Goal: Use online tool/utility: Utilize a website feature to perform a specific function

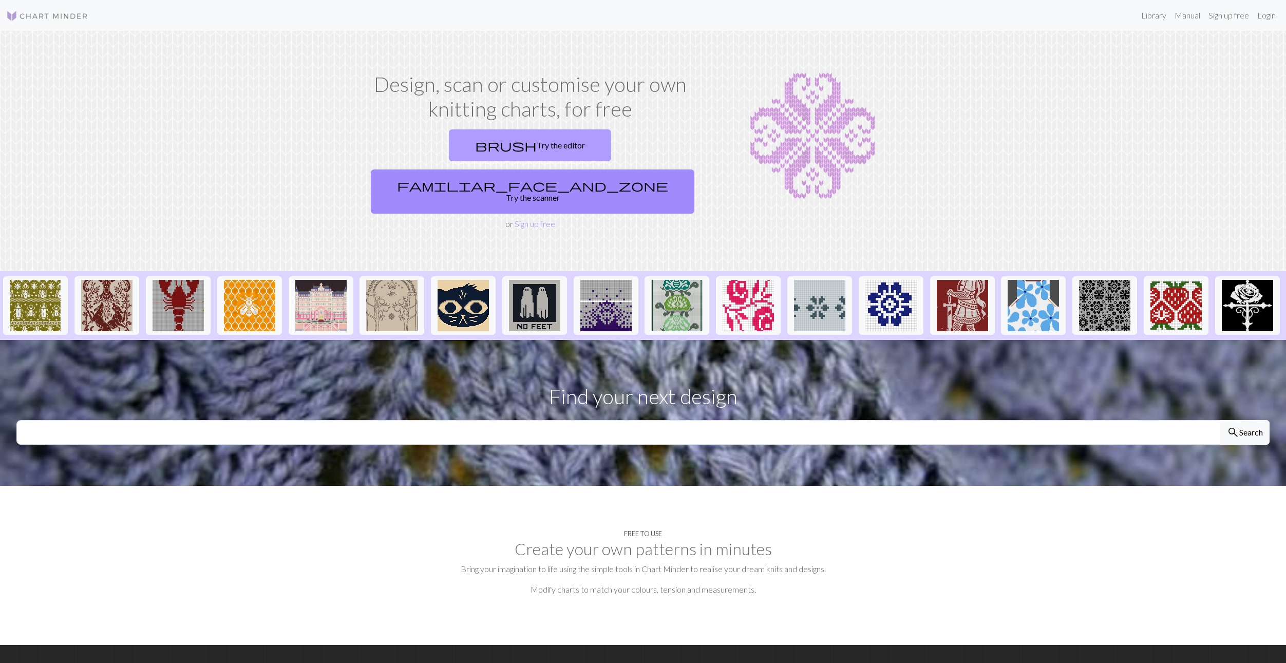
click at [548, 138] on link "brush Try the editor" at bounding box center [530, 145] width 162 height 32
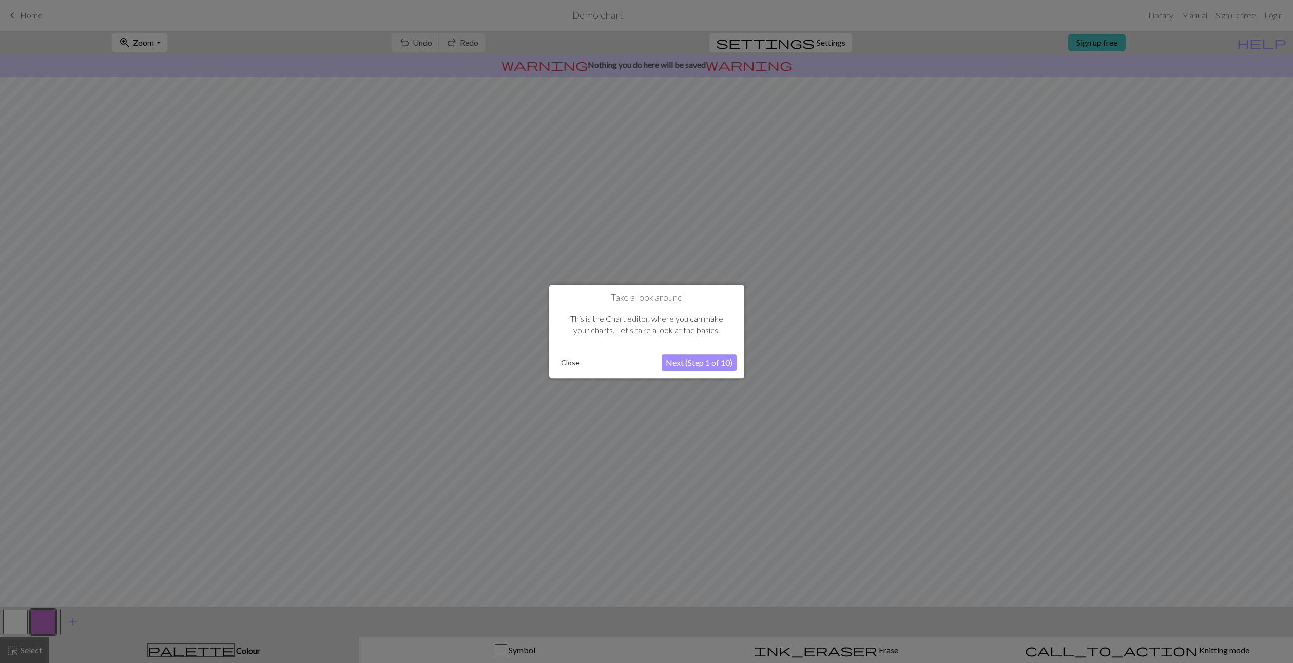
click at [716, 360] on button "Next (Step 1 of 10)" at bounding box center [699, 362] width 75 height 16
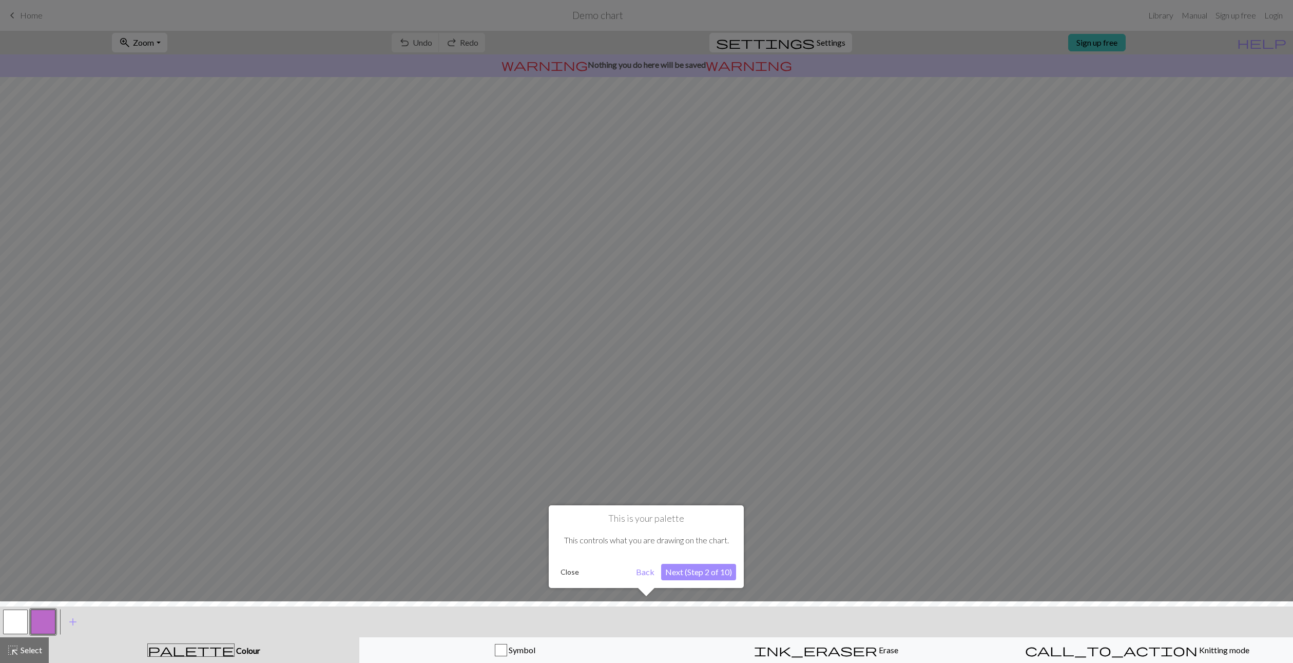
click at [725, 573] on button "Next (Step 2 of 10)" at bounding box center [698, 572] width 75 height 16
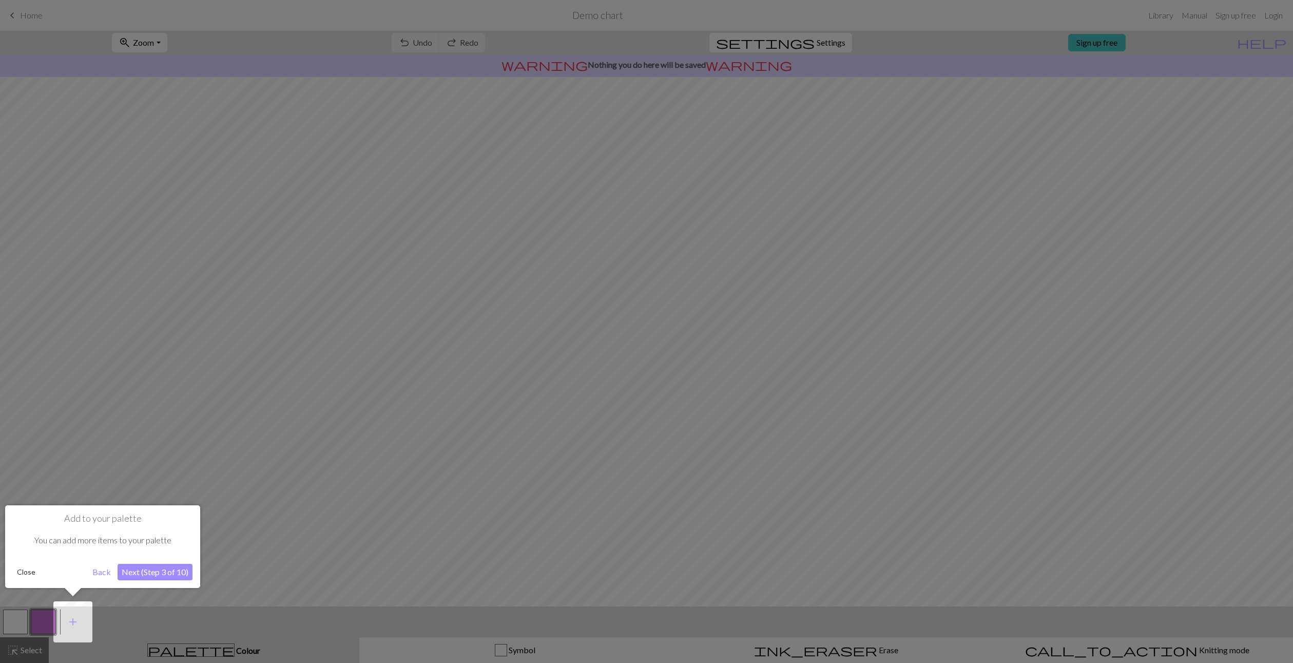
click at [143, 569] on button "Next (Step 3 of 10)" at bounding box center [155, 572] width 75 height 16
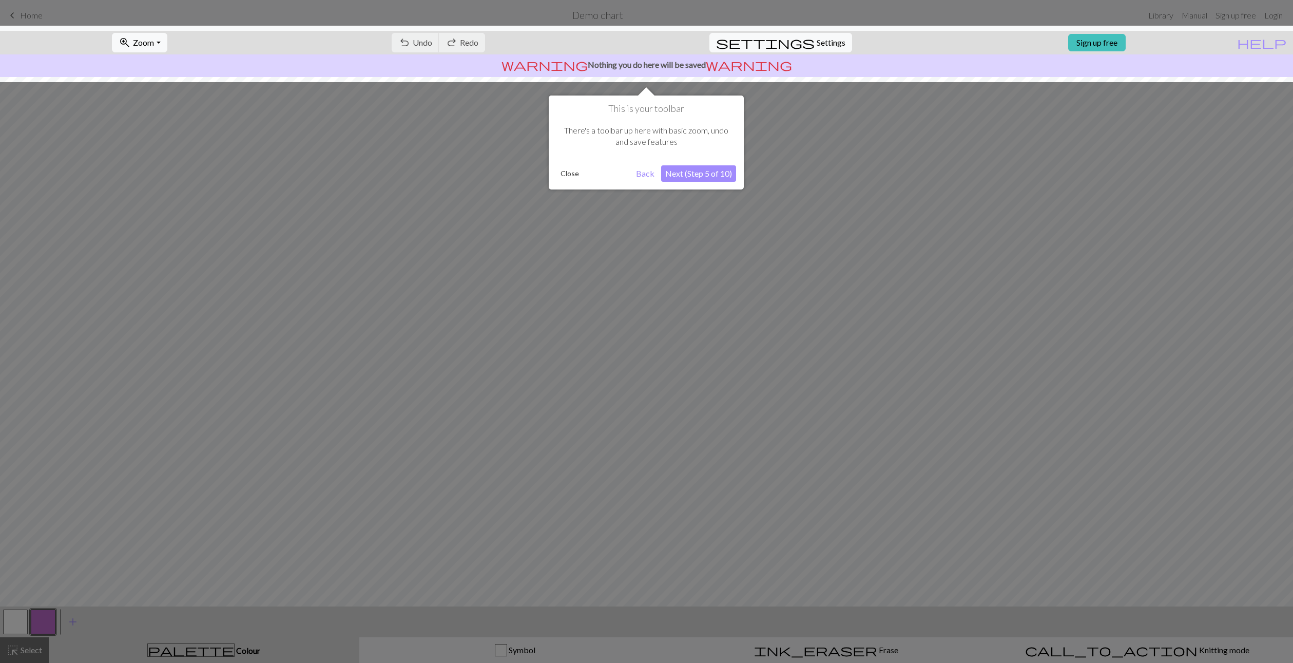
click at [698, 172] on button "Next (Step 5 of 10)" at bounding box center [698, 173] width 75 height 16
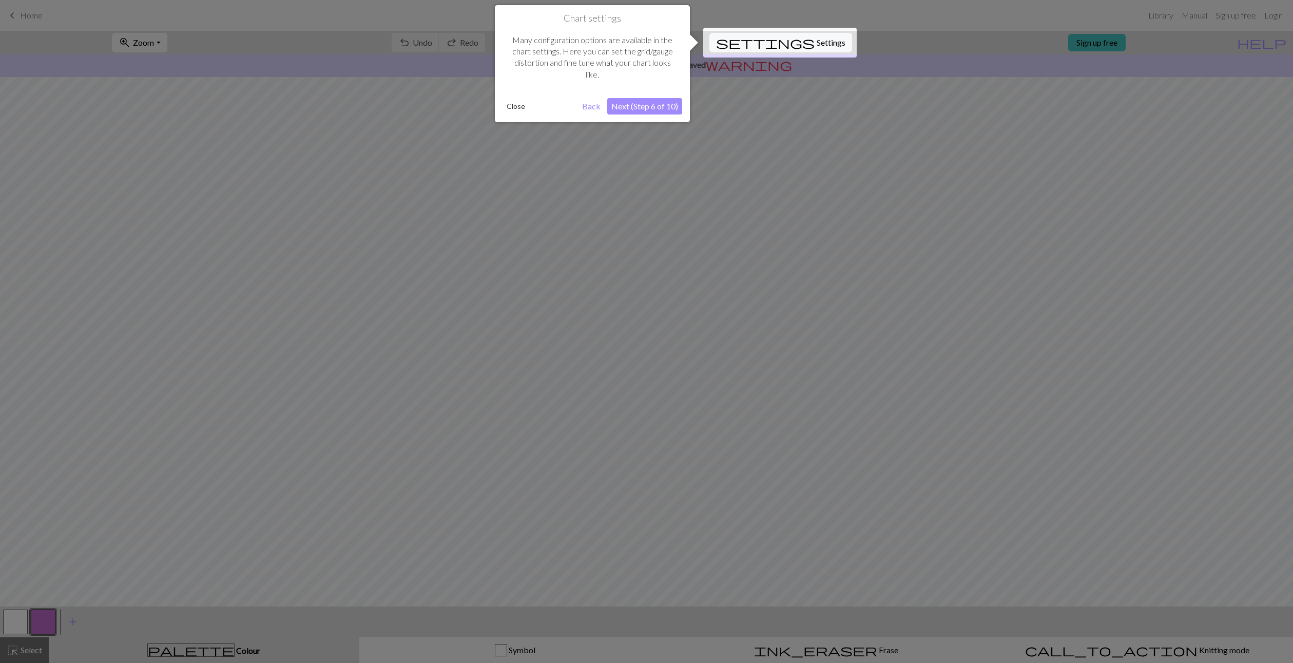
click at [649, 112] on button "Next (Step 6 of 10)" at bounding box center [644, 106] width 75 height 16
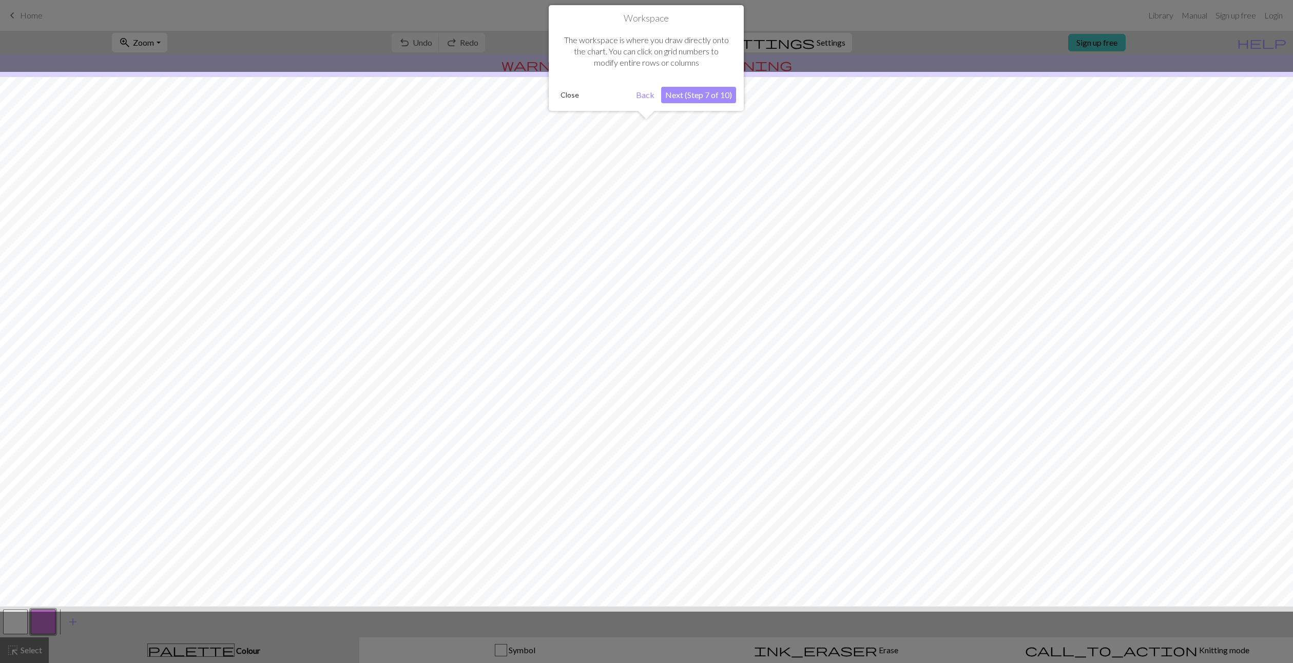
click at [700, 99] on button "Next (Step 7 of 10)" at bounding box center [698, 95] width 75 height 16
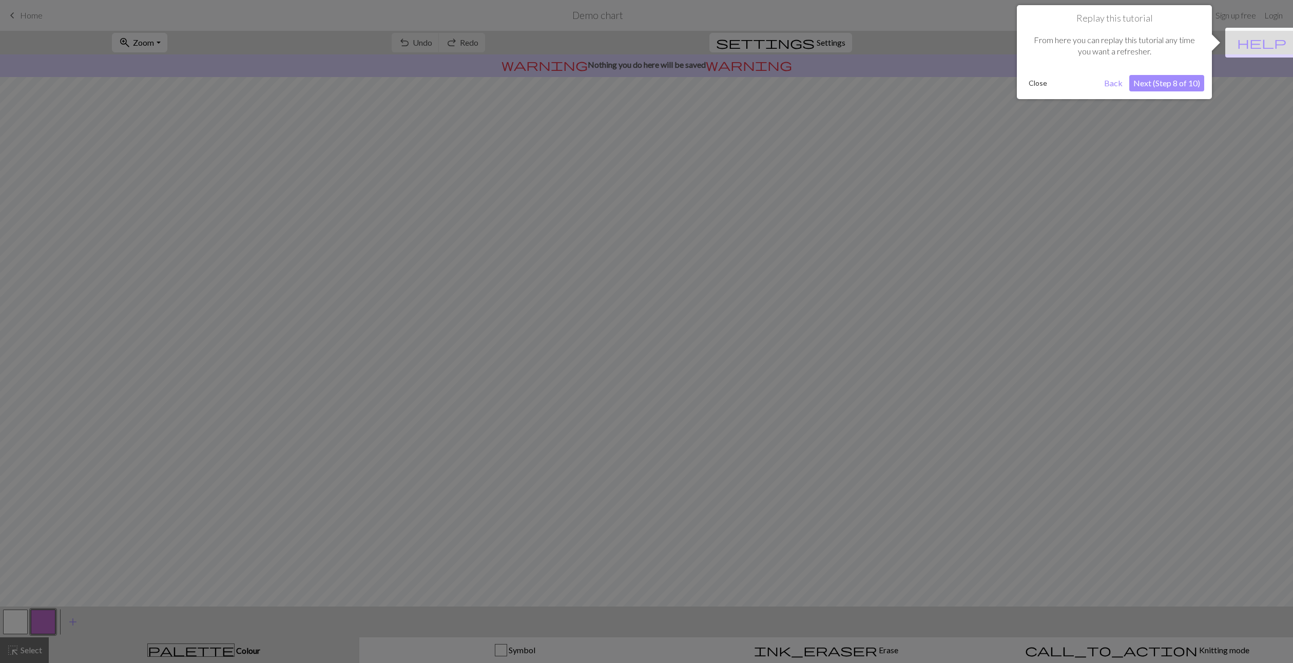
click at [1157, 84] on button "Next (Step 8 of 10)" at bounding box center [1167, 83] width 75 height 16
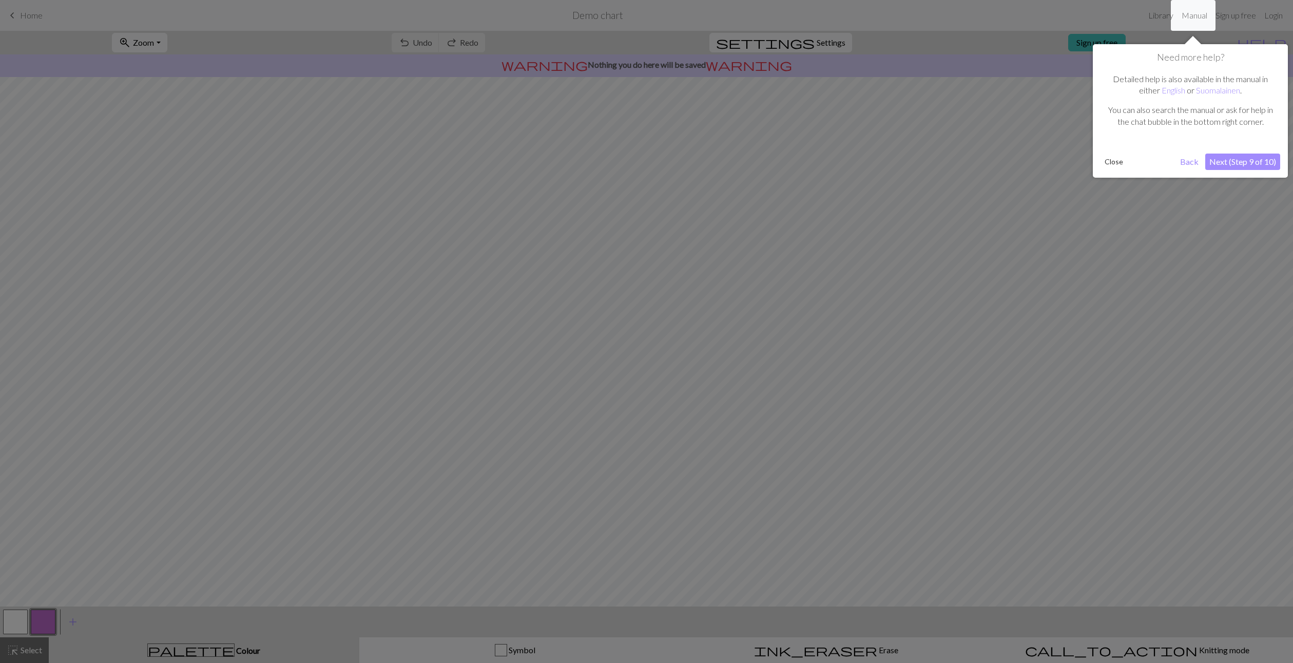
click at [1233, 161] on button "Next (Step 9 of 10)" at bounding box center [1243, 162] width 75 height 16
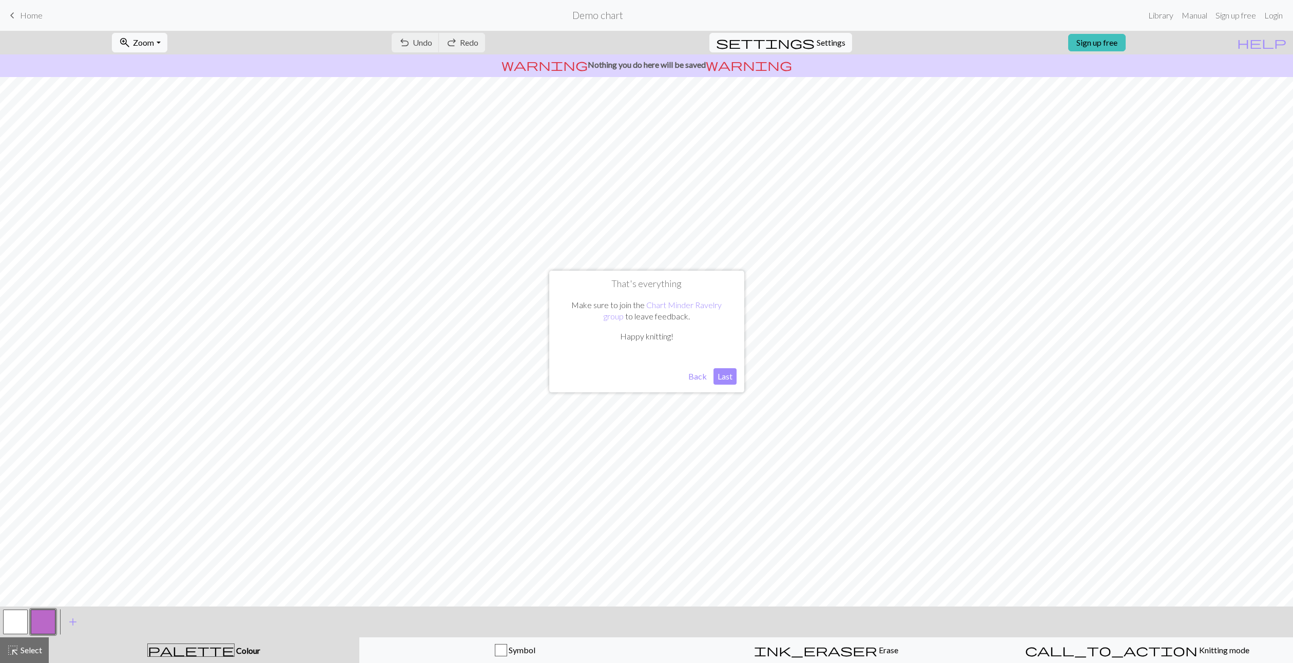
click at [722, 384] on button "Last" at bounding box center [725, 376] width 23 height 16
click at [1098, 643] on span "call_to_action" at bounding box center [1111, 650] width 173 height 14
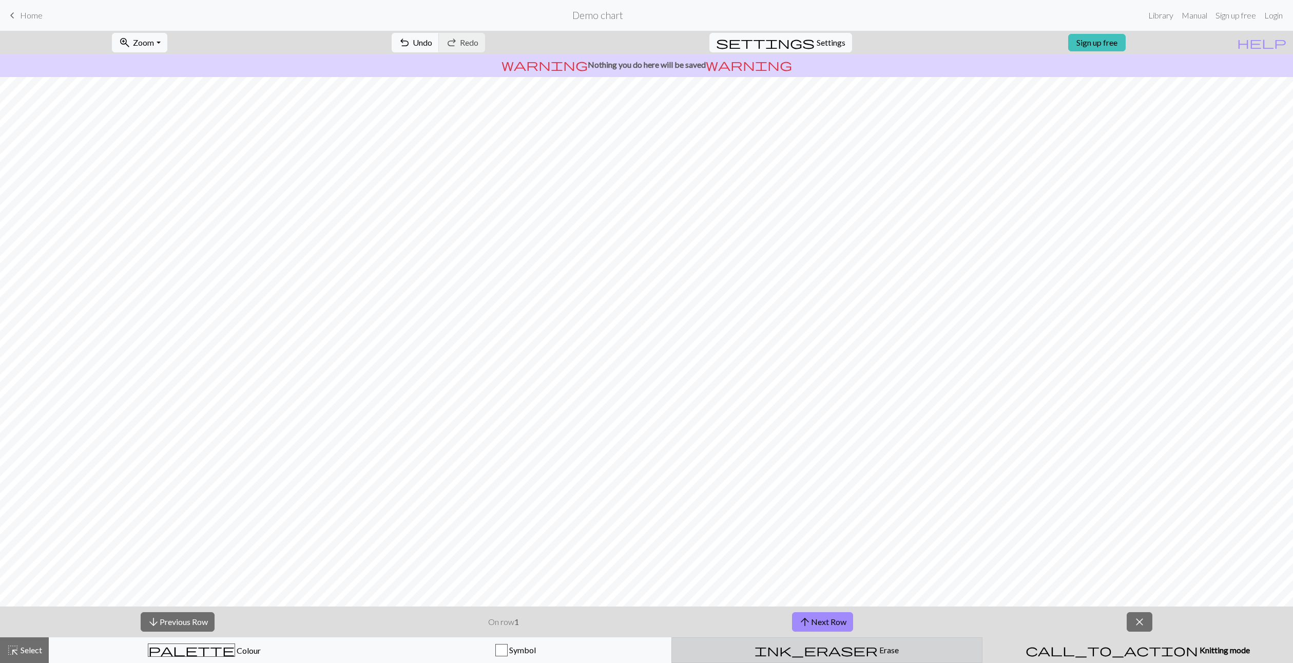
click at [898, 646] on span "Erase" at bounding box center [888, 650] width 21 height 10
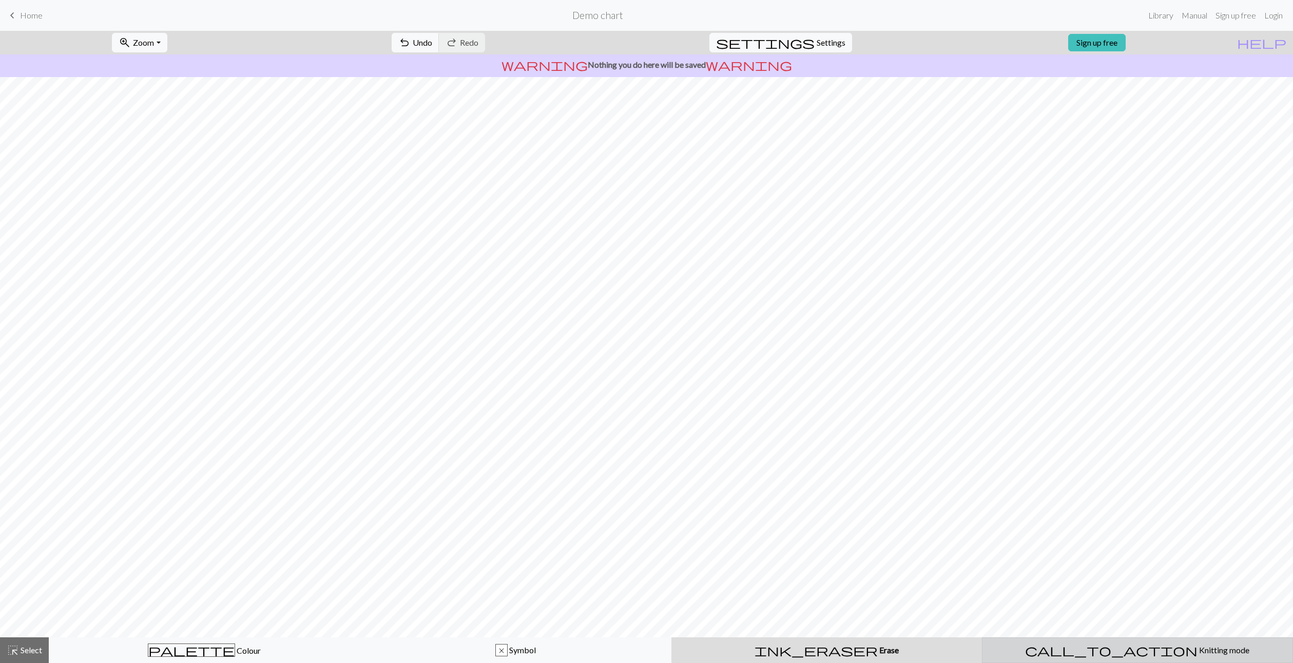
click at [1083, 653] on span "call_to_action" at bounding box center [1111, 650] width 173 height 14
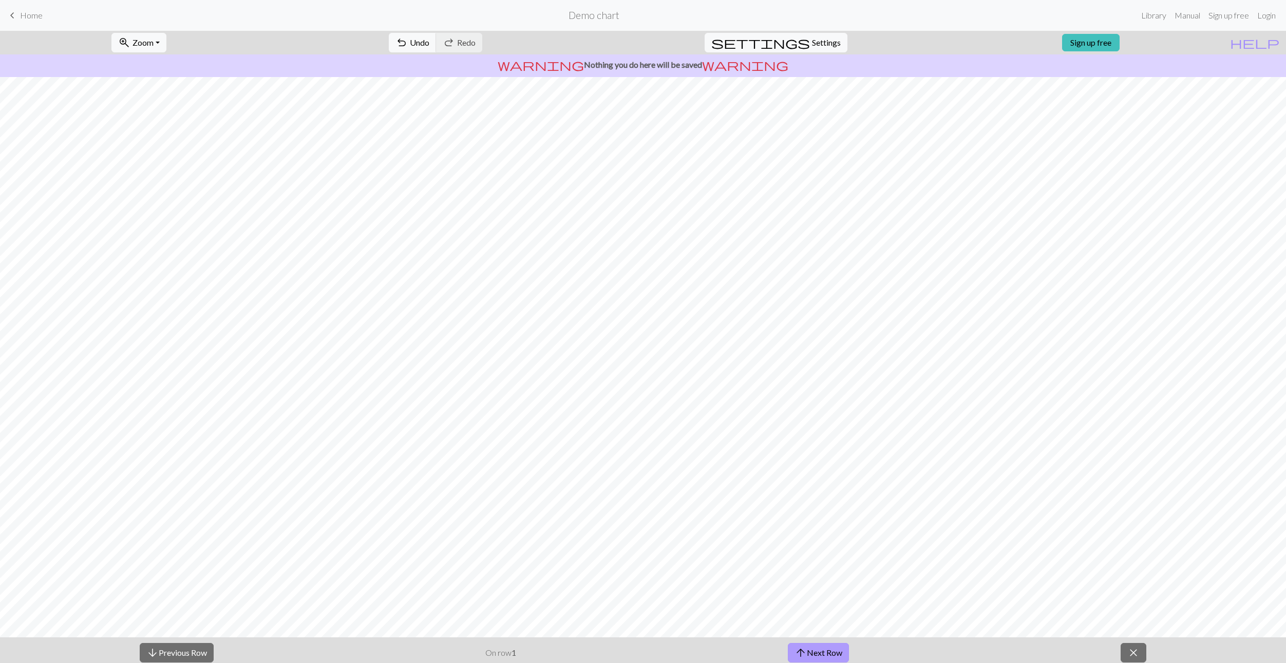
click at [817, 653] on button "arrow_upward Next Row" at bounding box center [818, 653] width 61 height 20
click at [1133, 651] on span "close" at bounding box center [1133, 652] width 12 height 14
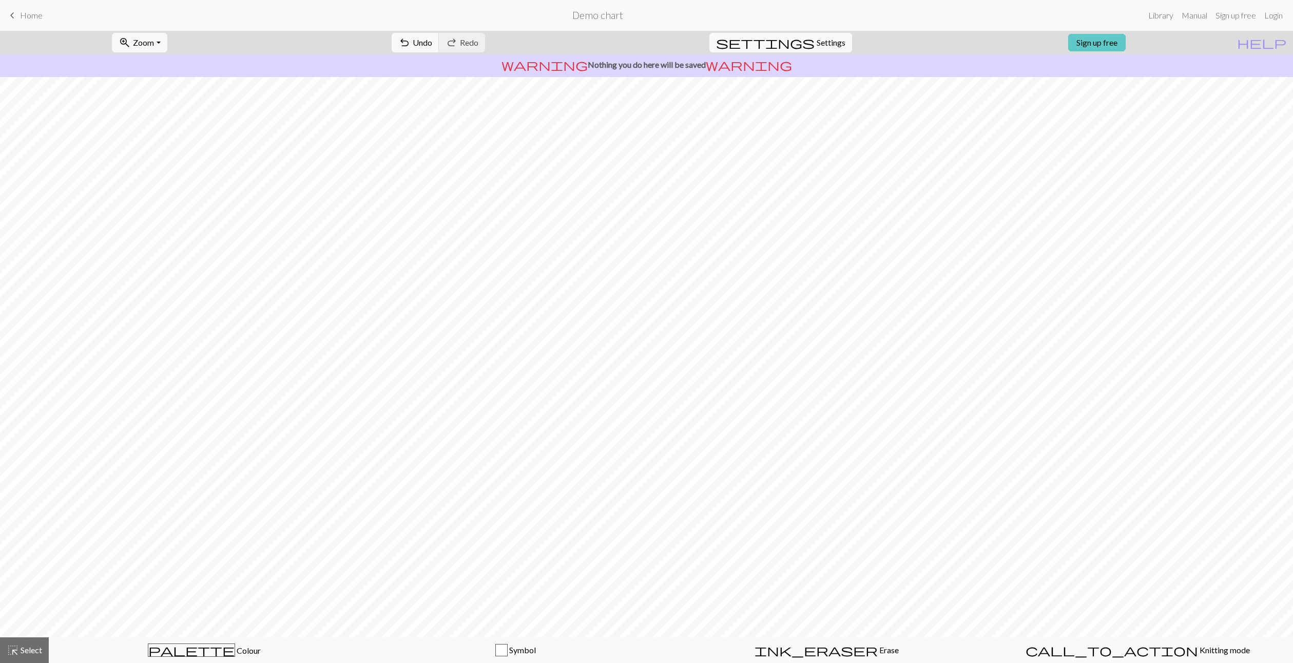
click at [1088, 41] on link "Sign up free" at bounding box center [1098, 42] width 58 height 17
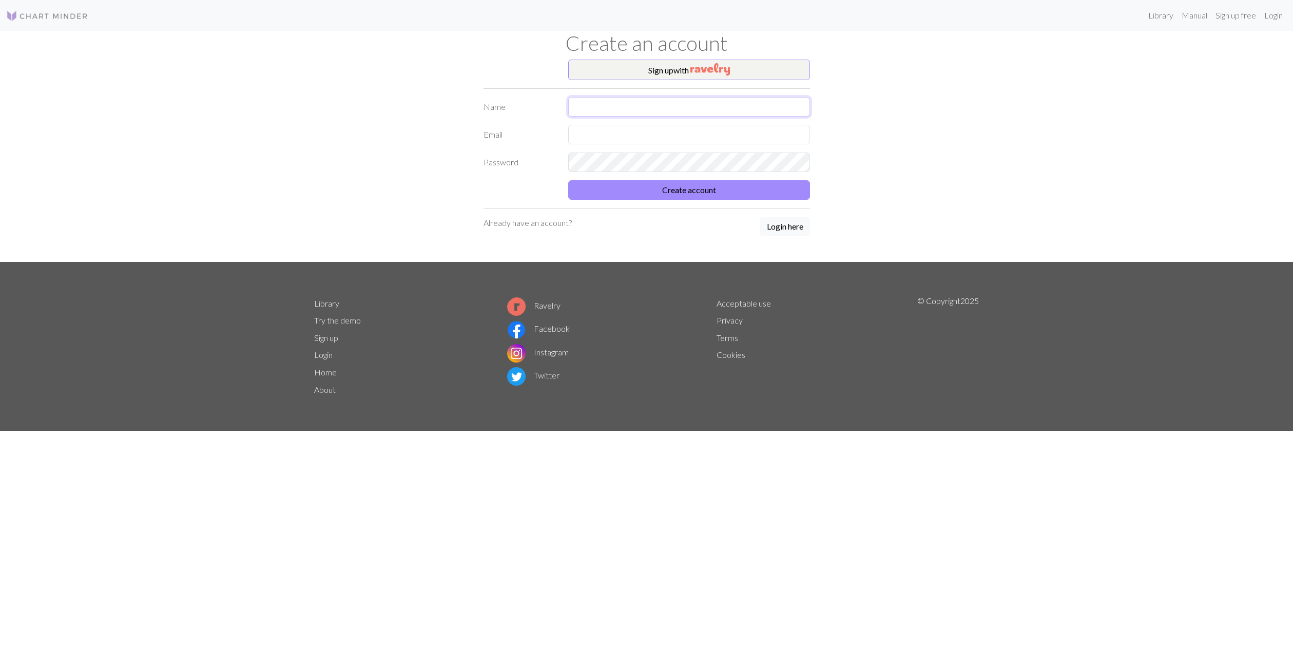
click at [696, 108] on input "text" at bounding box center [689, 107] width 242 height 20
type input "Wei"
type input "[EMAIL_ADDRESS][DOMAIN_NAME]"
click at [568, 180] on button "Create account" at bounding box center [689, 190] width 242 height 20
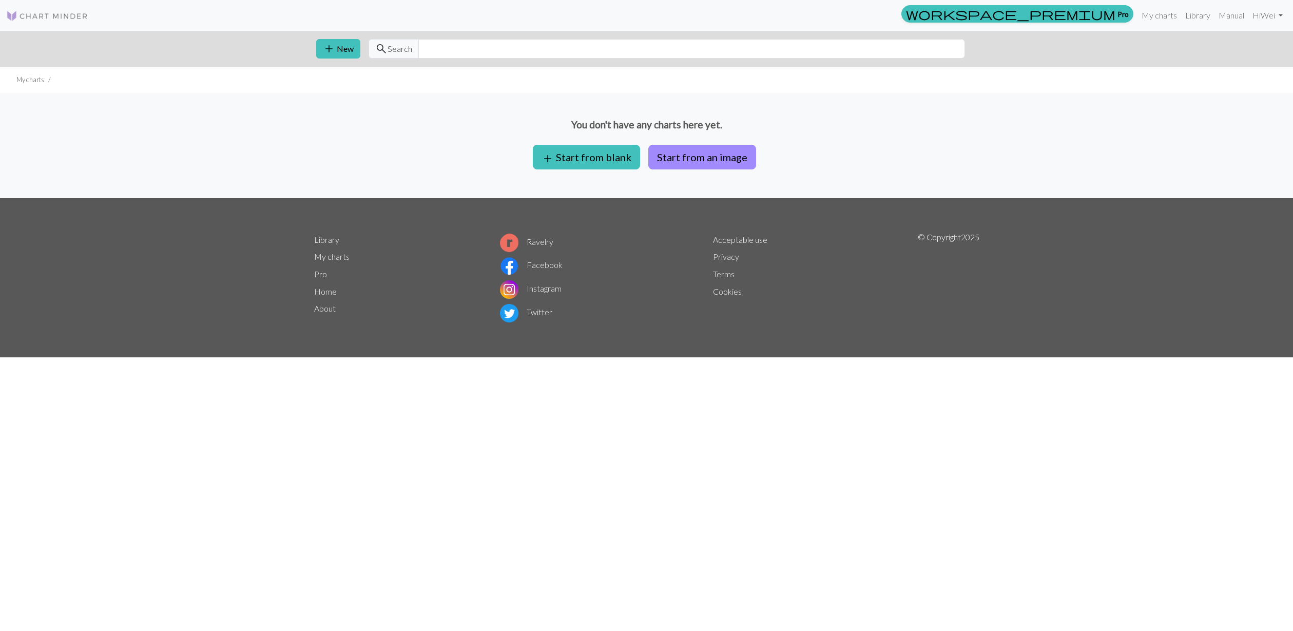
click at [296, 141] on div "You don't have any charts here yet. add Start from blank Start from an image" at bounding box center [646, 145] width 1293 height 105
click at [605, 159] on button "add Start from blank" at bounding box center [586, 157] width 107 height 25
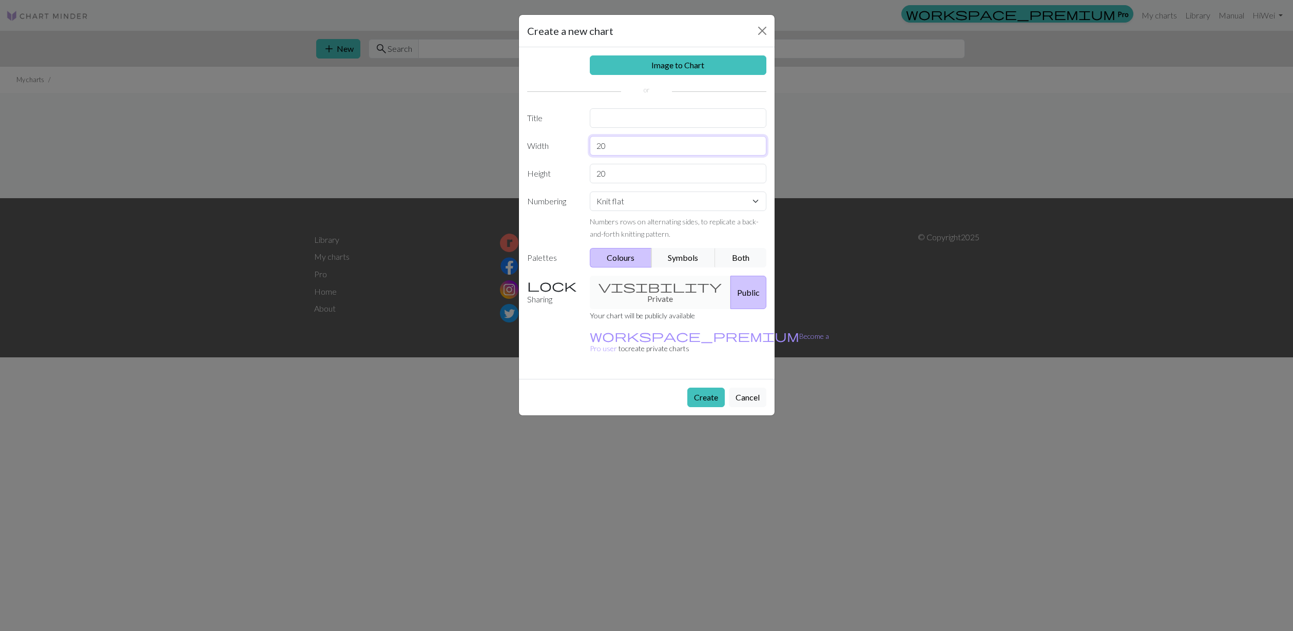
drag, startPoint x: 612, startPoint y: 146, endPoint x: 569, endPoint y: 146, distance: 42.6
click at [569, 146] on div "Width 20" at bounding box center [647, 146] width 252 height 20
click at [763, 24] on button "Close" at bounding box center [762, 31] width 16 height 16
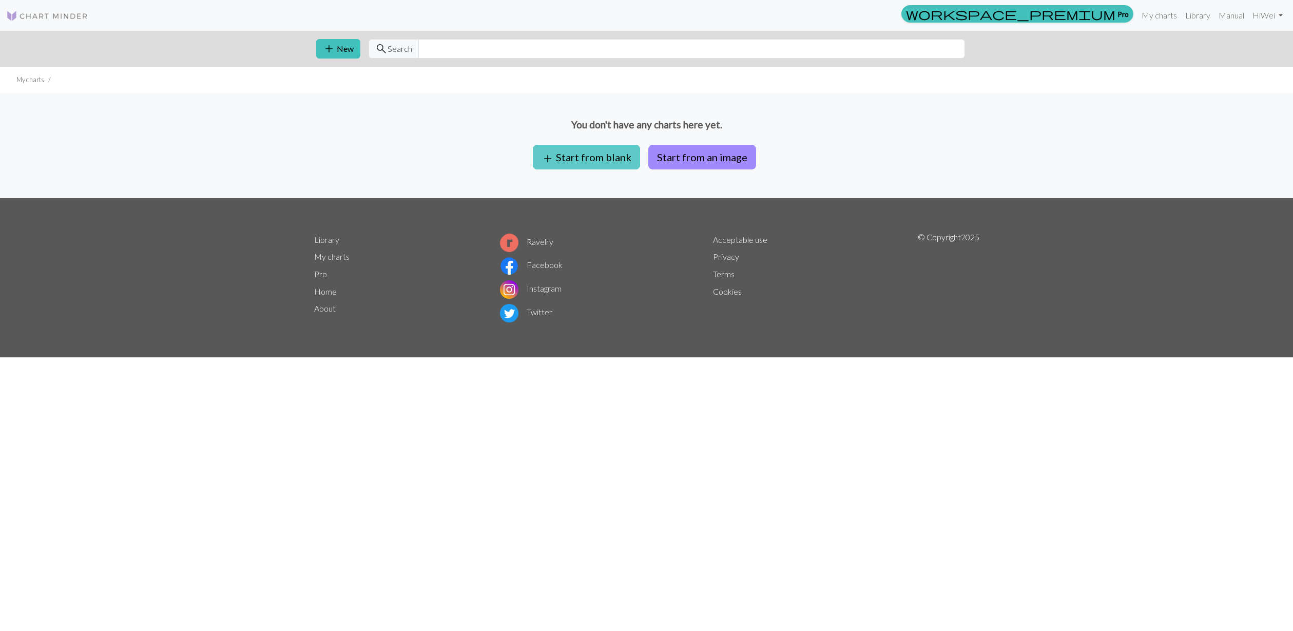
click at [596, 154] on button "add Start from blank" at bounding box center [586, 157] width 107 height 25
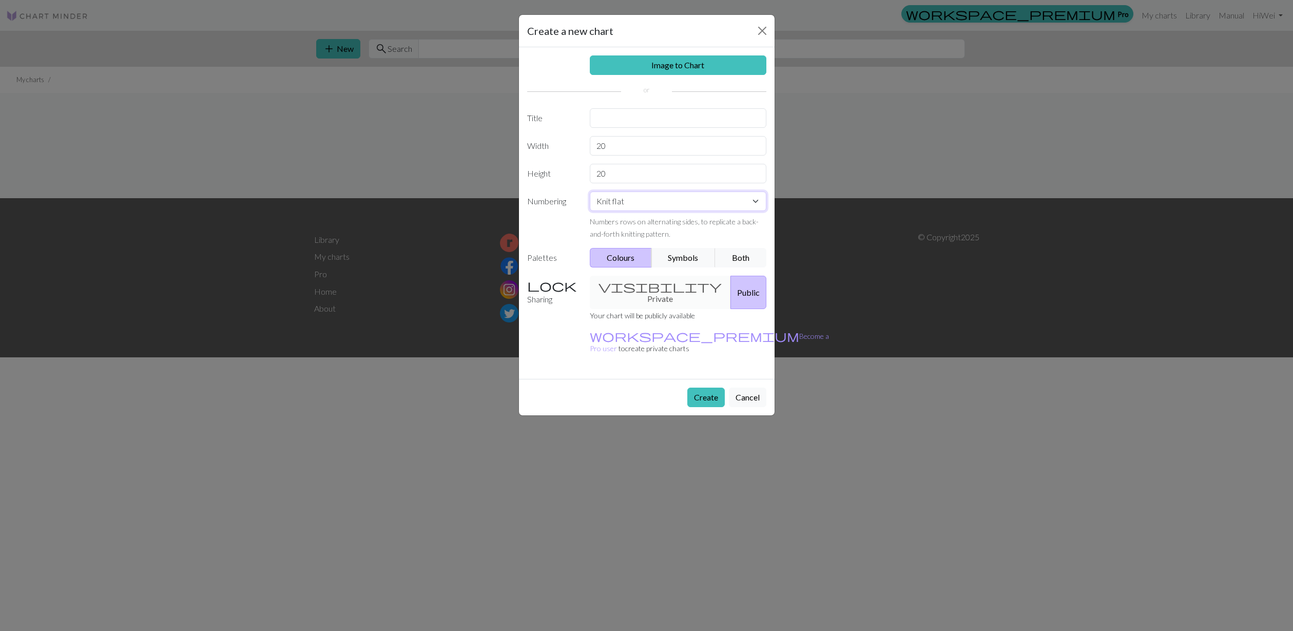
click at [633, 193] on select "Knit flat Knit in the round Lace knitting Cross stitch" at bounding box center [678, 202] width 177 height 20
click at [590, 192] on select "Knit flat Knit in the round Lace knitting Cross stitch" at bounding box center [678, 202] width 177 height 20
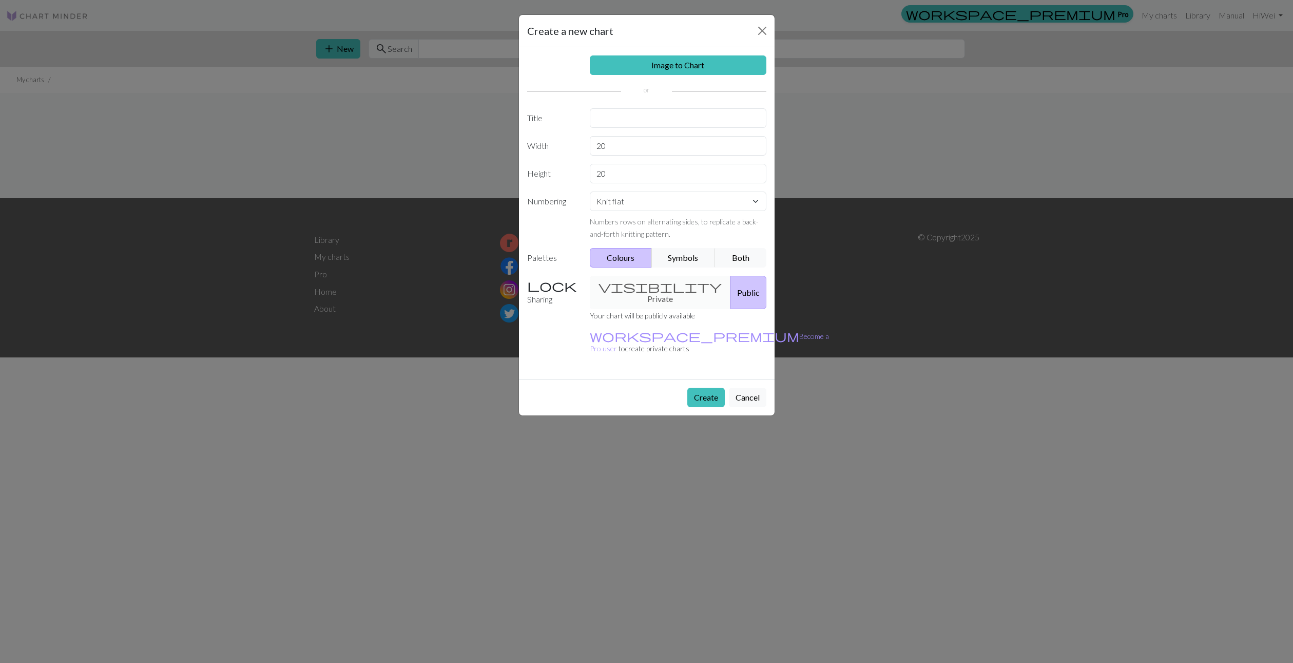
click at [697, 282] on div "visibility Private Public" at bounding box center [678, 292] width 189 height 33
click at [677, 300] on div "visibility Private Public" at bounding box center [678, 292] width 189 height 33
click at [639, 119] on input "text" at bounding box center [678, 118] width 177 height 20
type input "sc arf"
drag, startPoint x: 604, startPoint y: 145, endPoint x: 560, endPoint y: 145, distance: 43.6
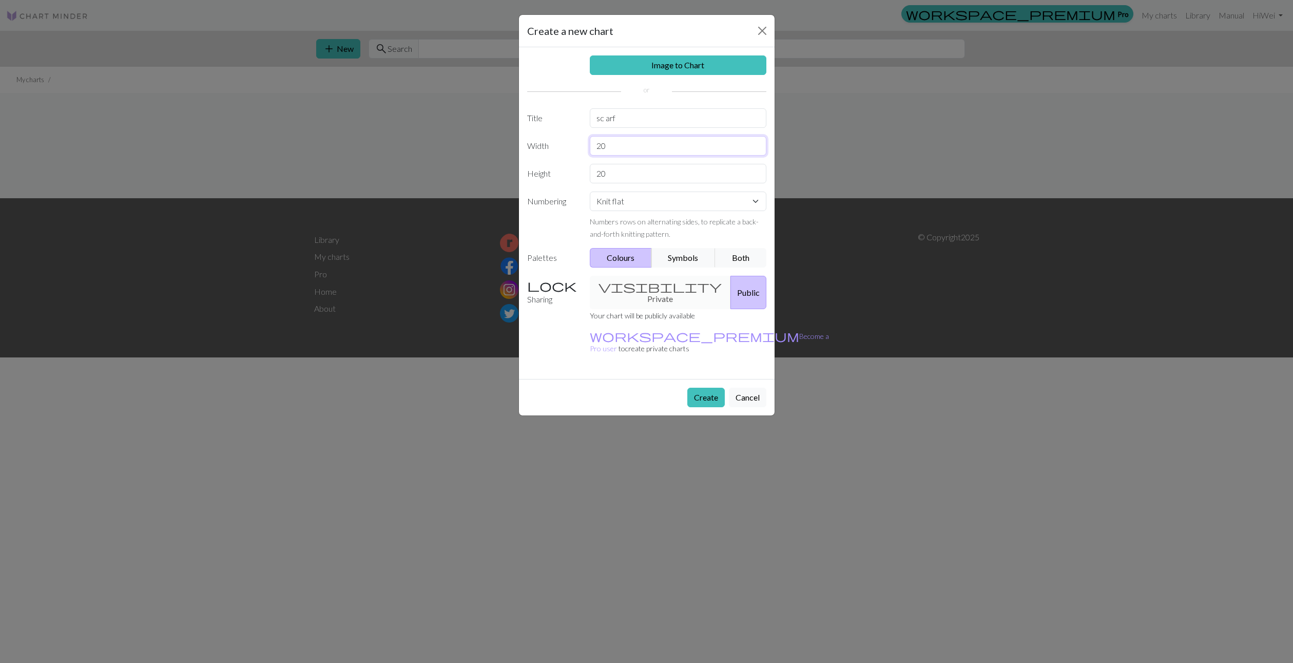
click at [561, 145] on div "Width 20" at bounding box center [647, 146] width 252 height 20
type input "25"
click at [712, 394] on button "Create" at bounding box center [706, 398] width 37 height 20
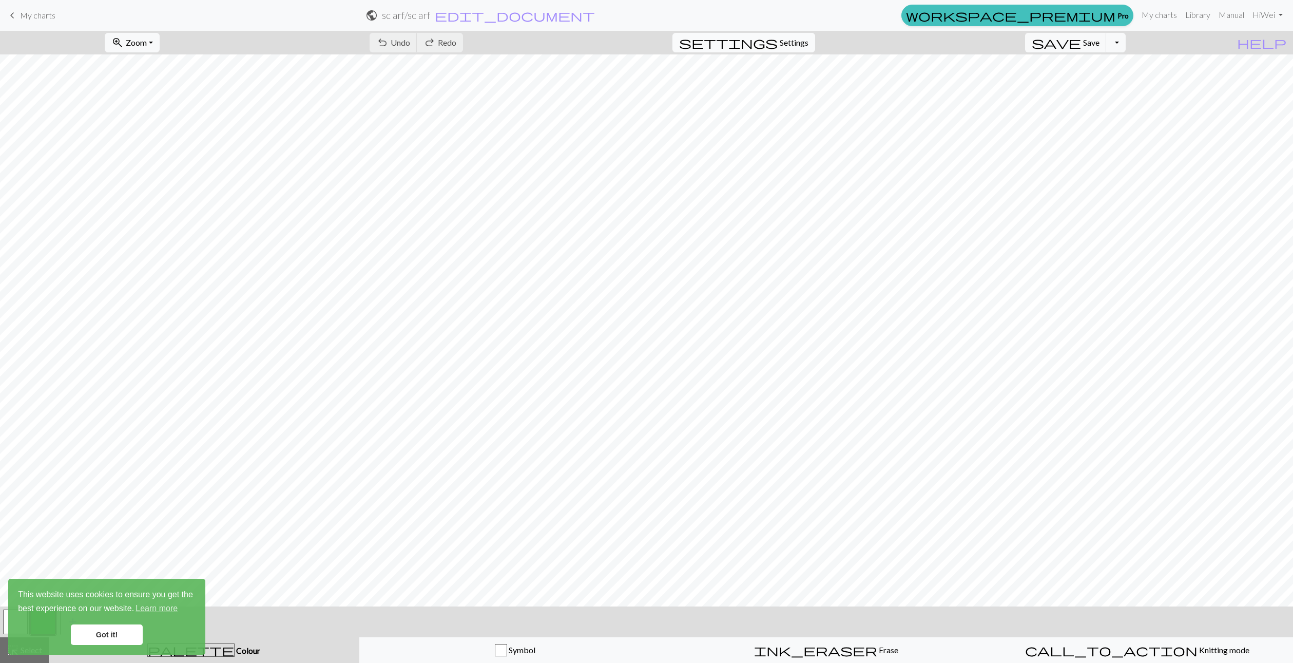
click at [749, 47] on span "settings" at bounding box center [728, 42] width 99 height 14
select select "aran"
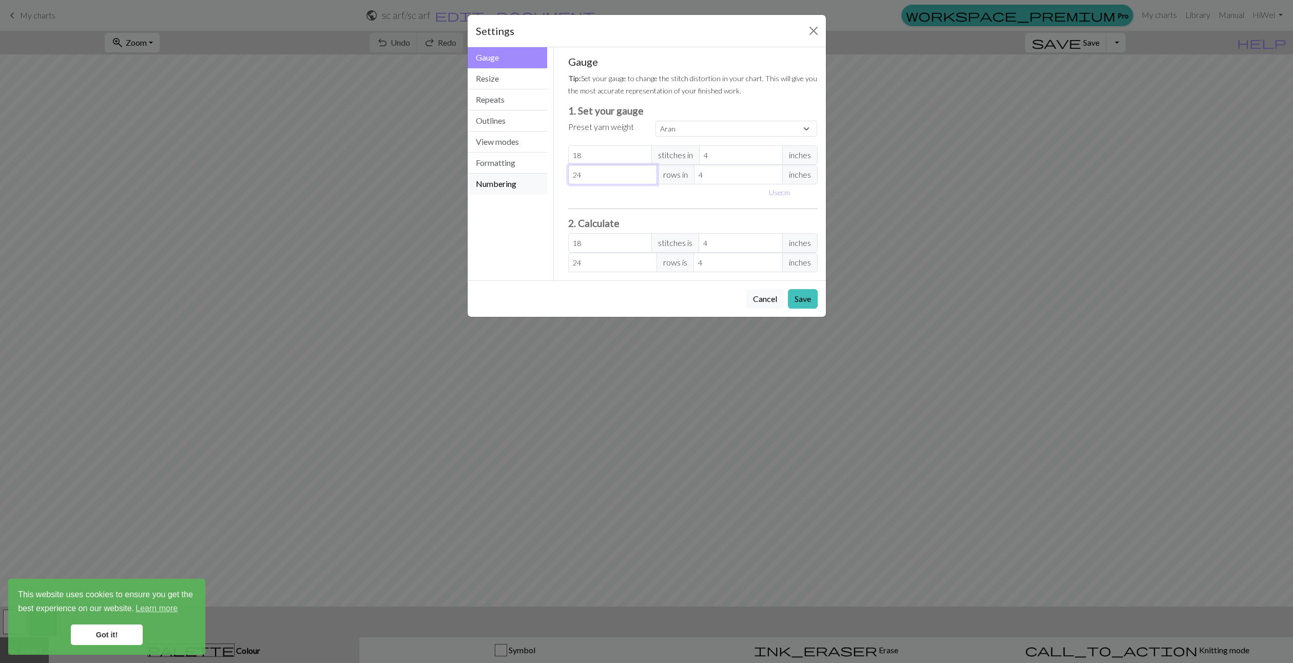
drag, startPoint x: 599, startPoint y: 180, endPoint x: 513, endPoint y: 176, distance: 86.4
click at [513, 176] on div "Gauge Gauge Resize Repeats Outlines View modes Formatting Numbering Gauge Resiz…" at bounding box center [647, 163] width 371 height 233
click at [628, 210] on div "Gauge Tip: Set your gauge to change the stitch distortion in your chart. This w…" at bounding box center [693, 163] width 250 height 217
click at [535, 81] on button "Resize" at bounding box center [508, 78] width 80 height 21
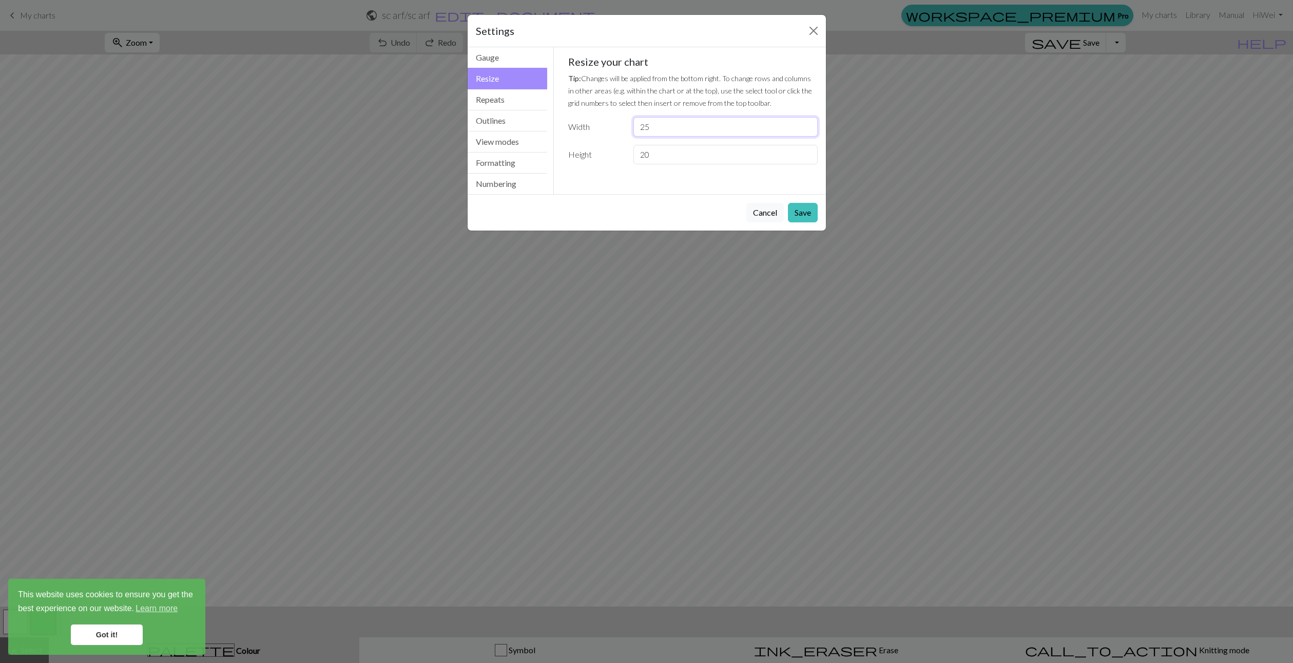
drag, startPoint x: 655, startPoint y: 127, endPoint x: 571, endPoint y: 128, distance: 84.2
click at [571, 128] on div "Width 25" at bounding box center [693, 127] width 262 height 20
type input "27"
drag, startPoint x: 659, startPoint y: 163, endPoint x: 585, endPoint y: 157, distance: 74.7
click at [585, 157] on div "Height 20" at bounding box center [693, 155] width 262 height 20
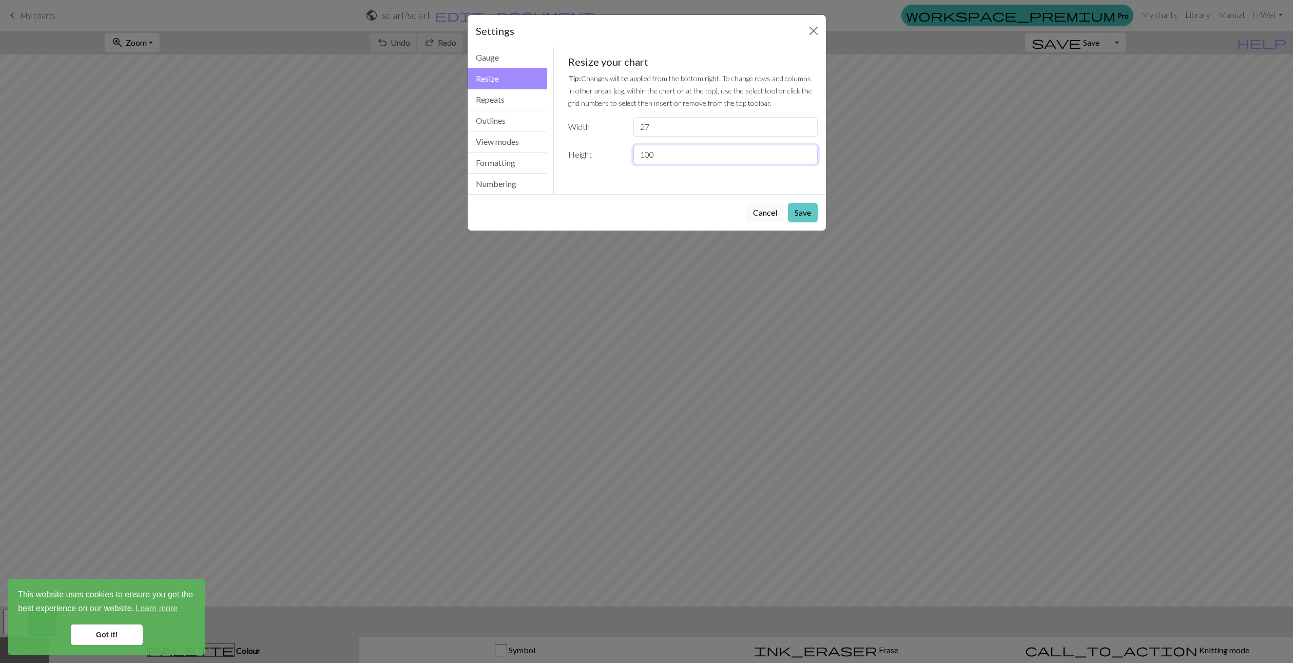
type input "100"
click at [796, 215] on button "Save" at bounding box center [803, 213] width 30 height 20
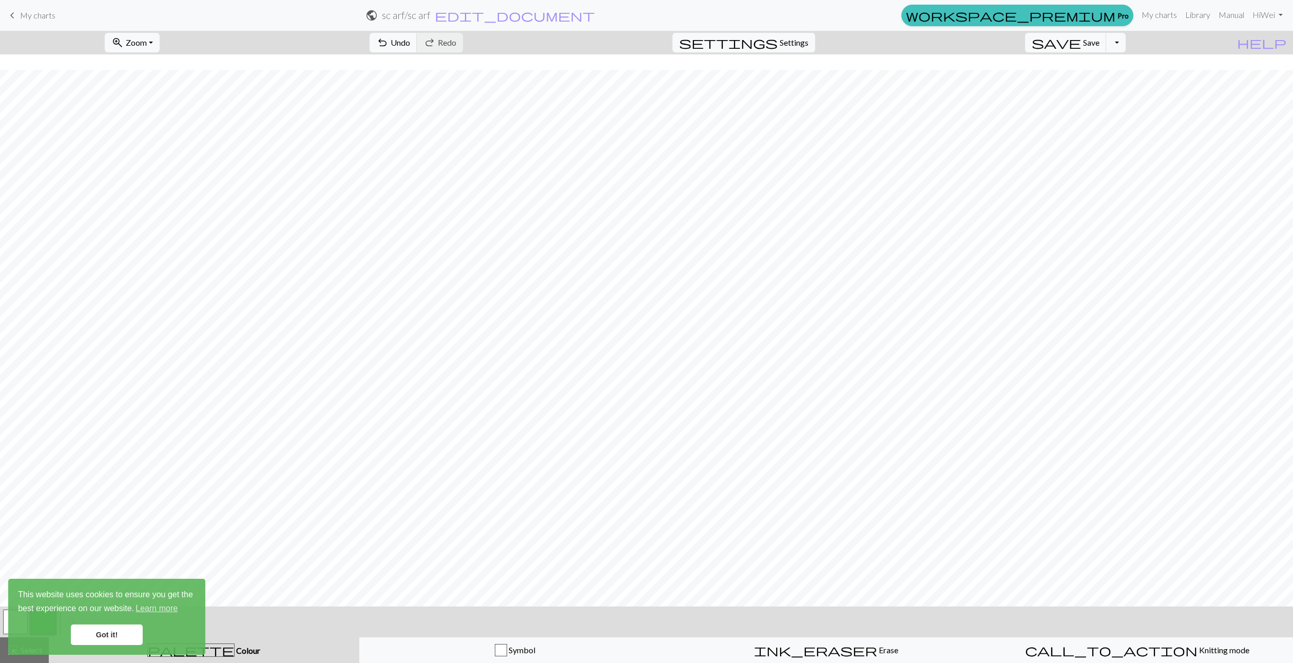
scroll to position [529, 0]
click at [98, 634] on link "Got it!" at bounding box center [107, 634] width 72 height 21
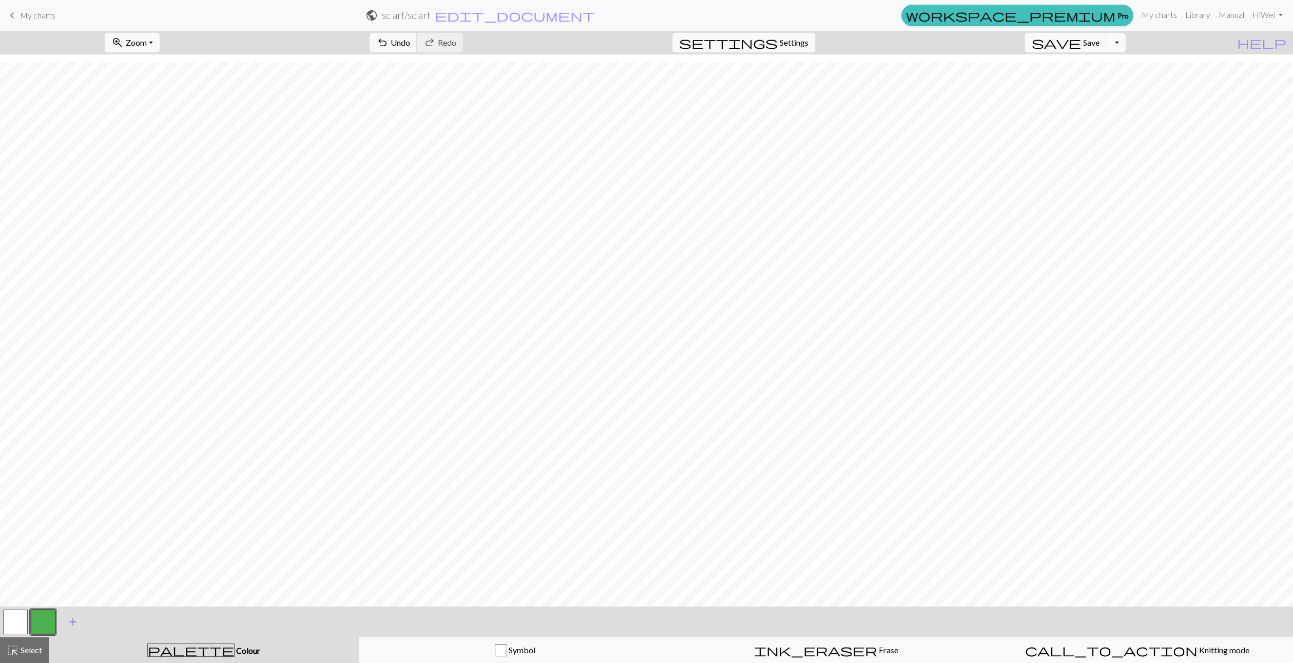
click at [66, 618] on button "add Add a colour" at bounding box center [73, 622] width 26 height 26
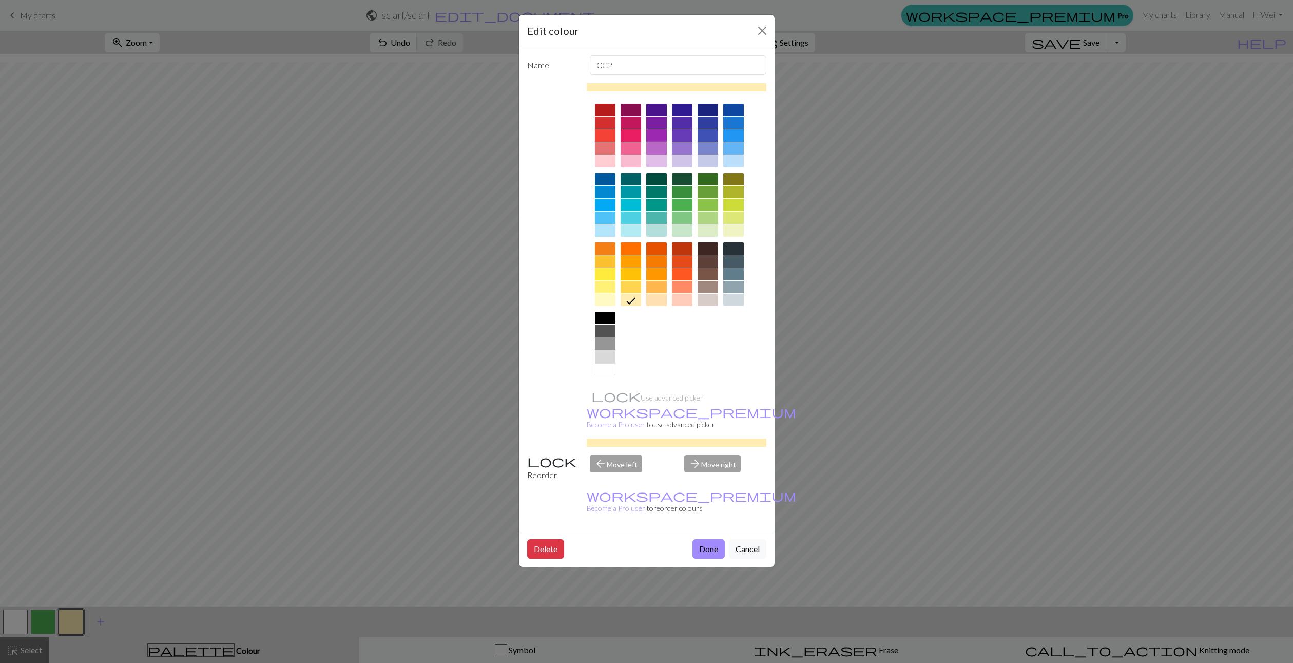
click at [662, 150] on div at bounding box center [656, 148] width 21 height 12
click at [635, 149] on div at bounding box center [631, 148] width 21 height 12
click at [635, 159] on div at bounding box center [631, 161] width 21 height 12
click at [714, 552] on button "Done" at bounding box center [709, 549] width 32 height 20
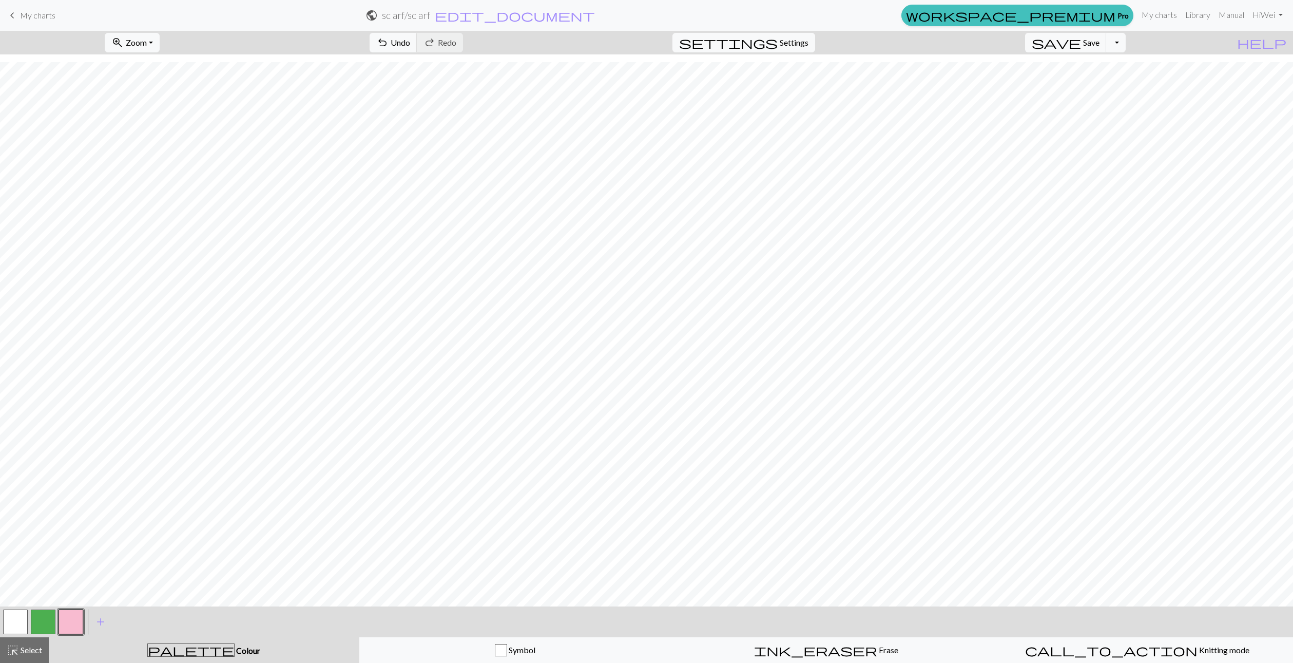
click at [48, 622] on button "button" at bounding box center [43, 622] width 25 height 25
click at [48, 622] on div "Edit colour Name CC1 Use advanced picker workspace_premium Become a Pro user to…" at bounding box center [646, 331] width 1293 height 663
click at [48, 622] on button "button" at bounding box center [43, 622] width 25 height 25
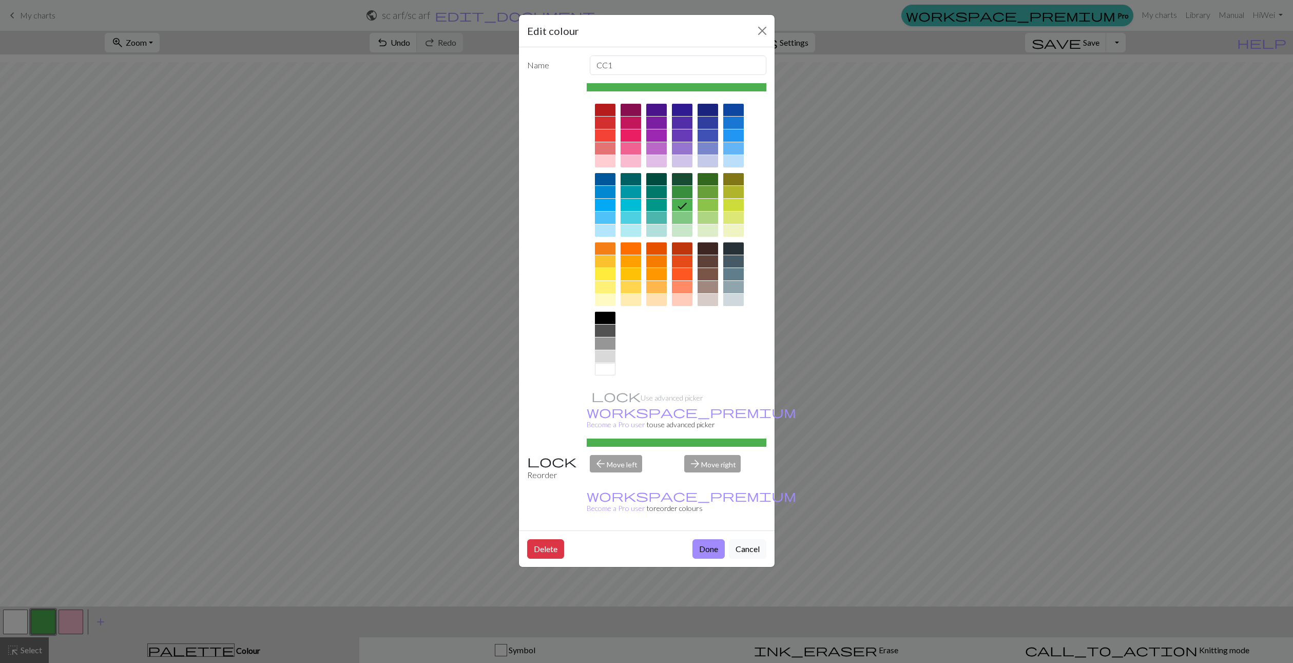
click at [671, 151] on div at bounding box center [677, 240] width 180 height 289
click at [665, 160] on div at bounding box center [656, 161] width 21 height 12
click at [705, 555] on button "Done" at bounding box center [709, 549] width 32 height 20
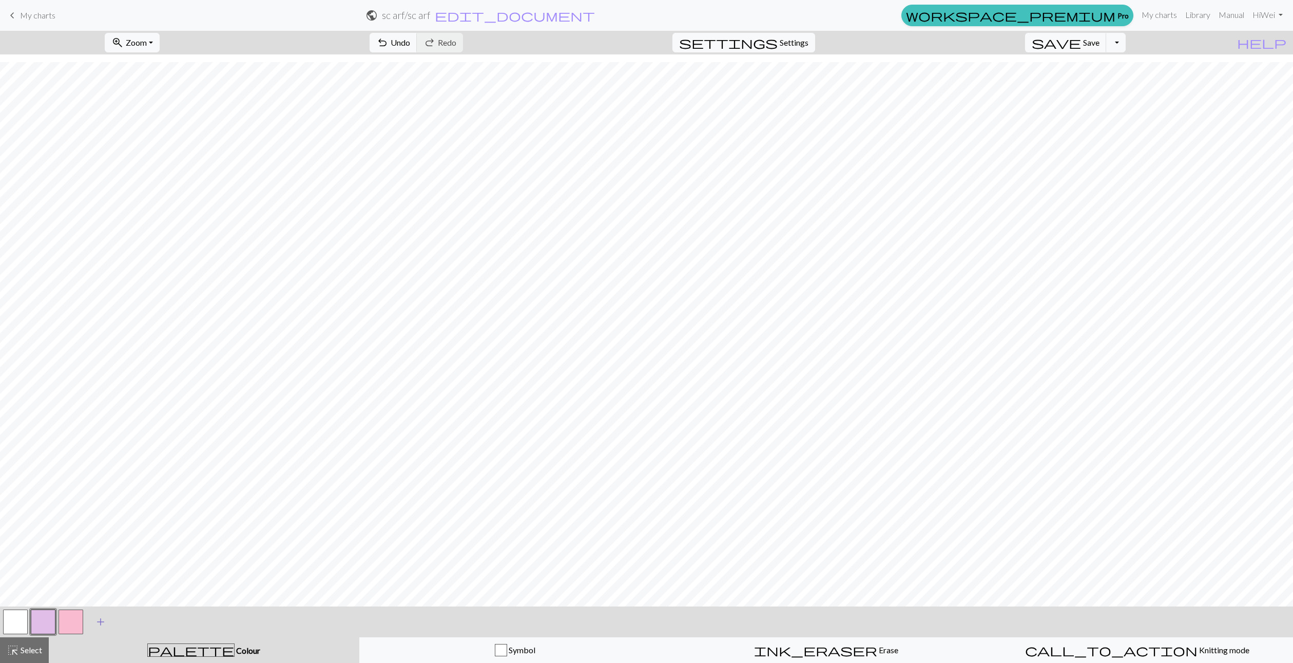
click at [91, 627] on button "add Add a colour" at bounding box center [101, 622] width 26 height 26
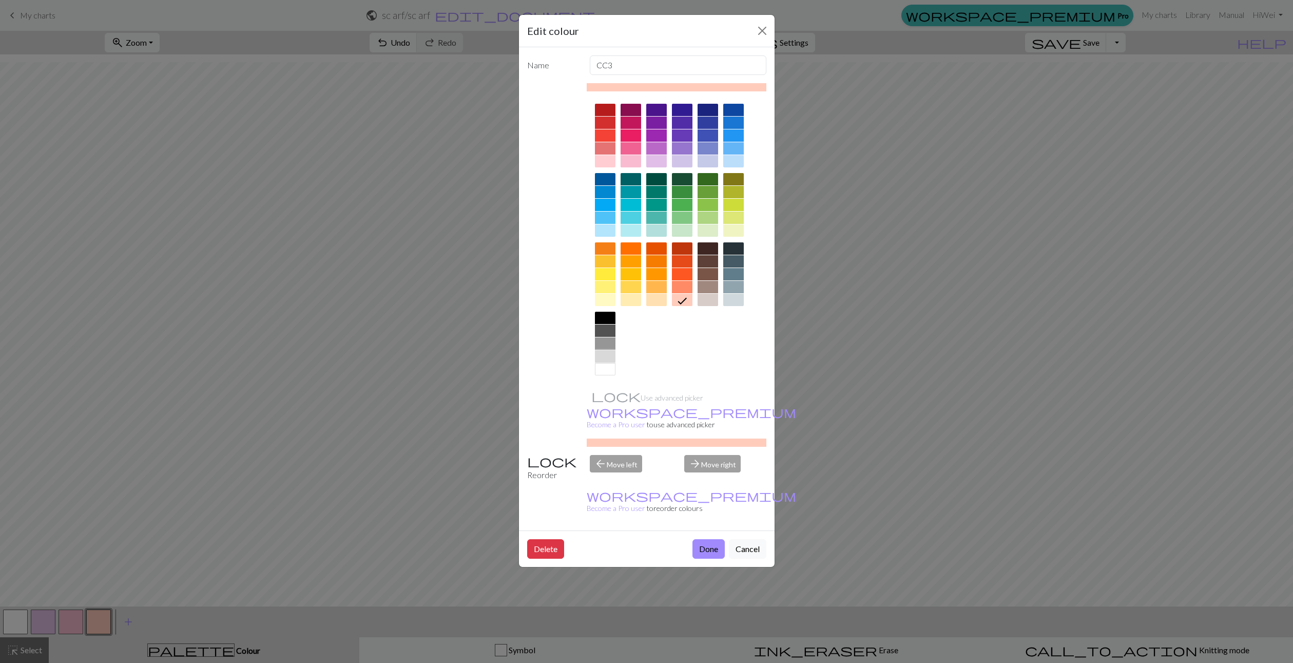
click at [612, 356] on div at bounding box center [605, 356] width 21 height 12
click at [698, 554] on button "Done" at bounding box center [709, 549] width 32 height 20
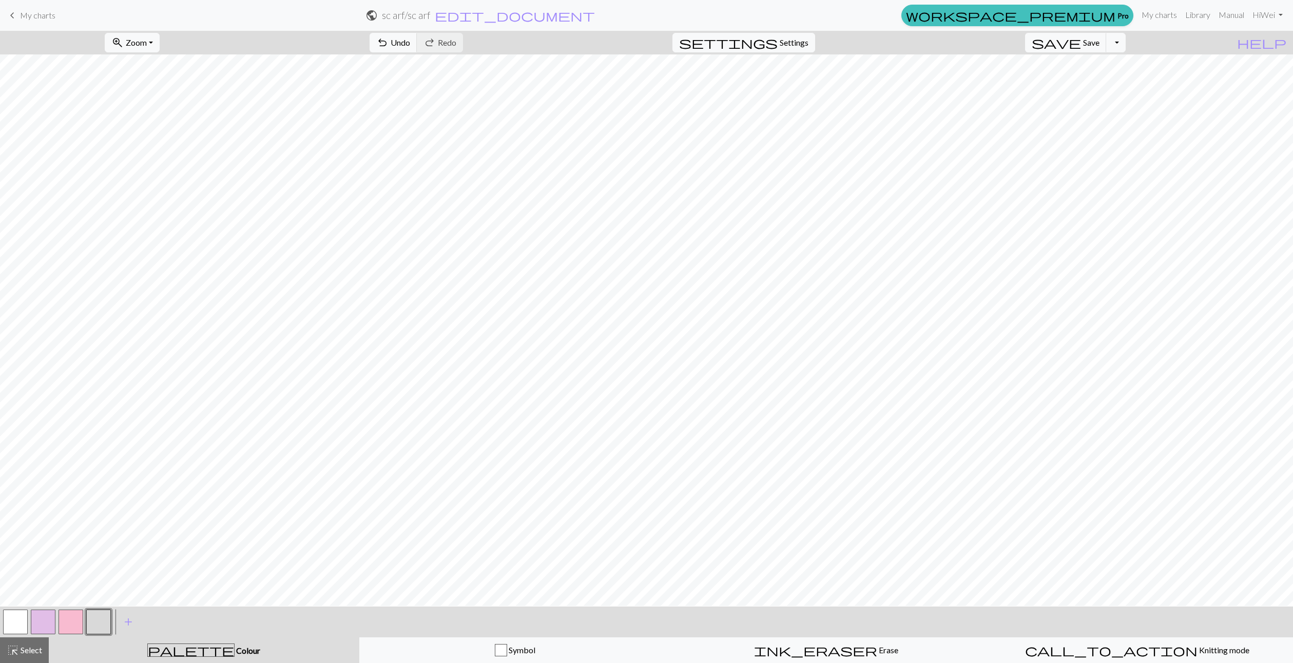
scroll to position [15, 0]
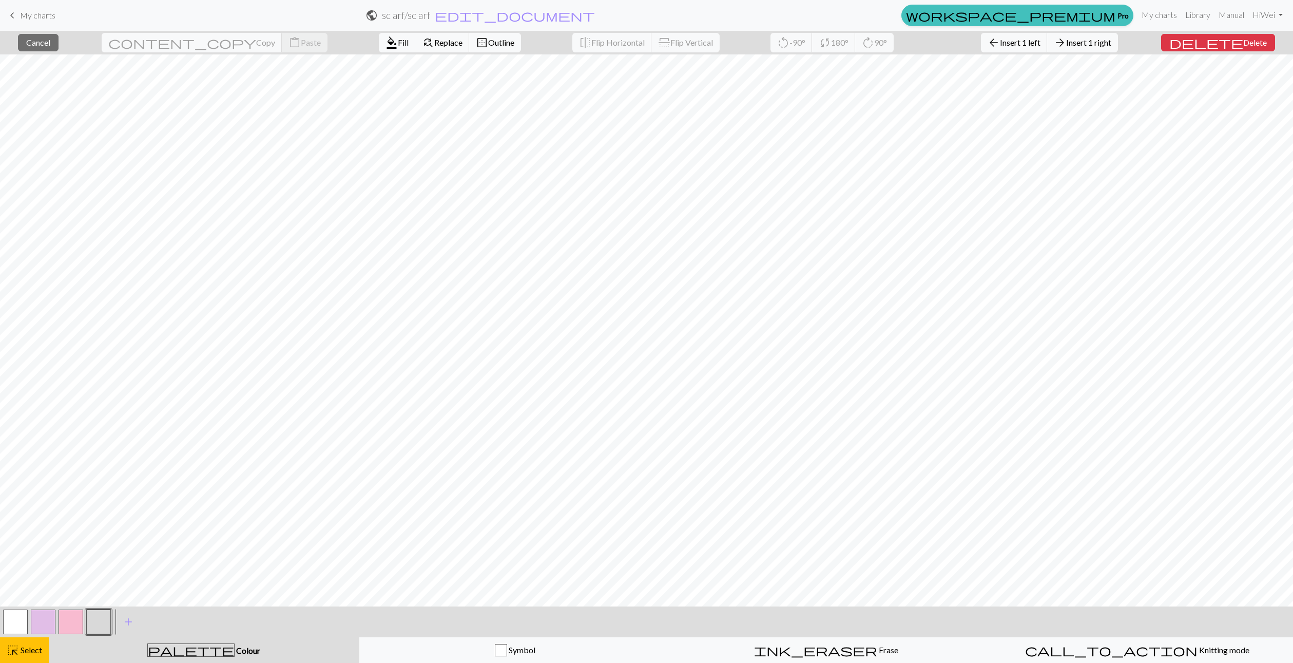
click at [103, 624] on button "button" at bounding box center [98, 622] width 25 height 25
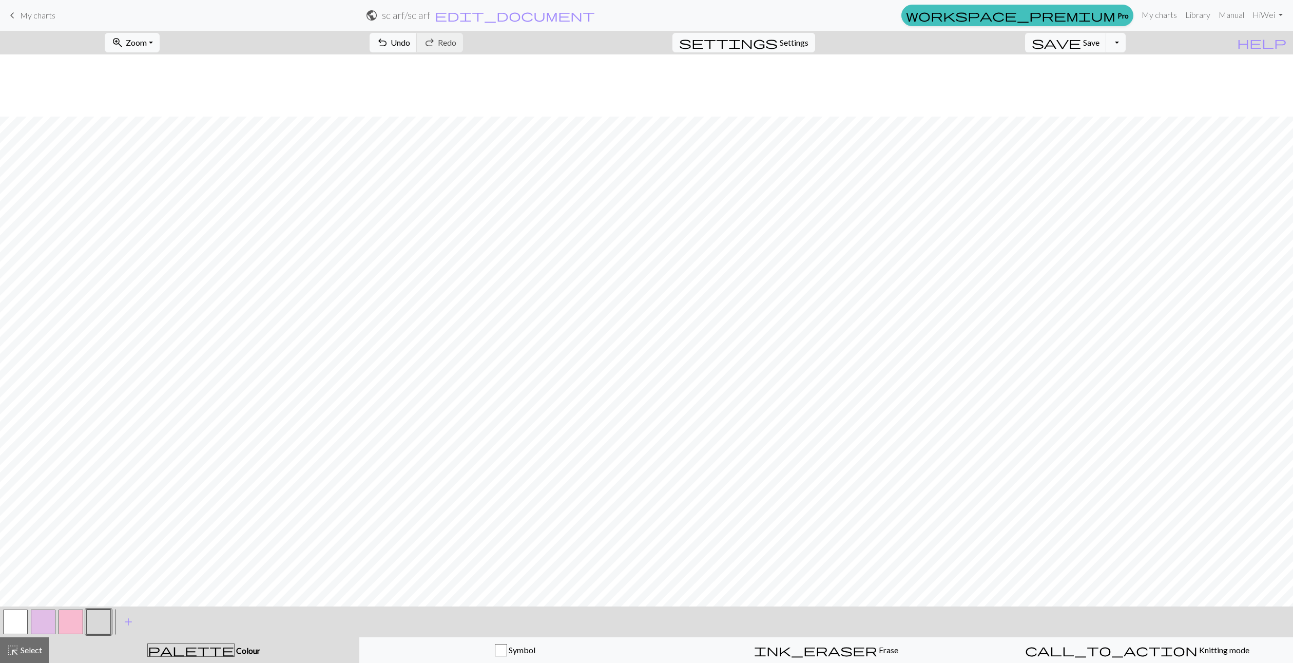
scroll to position [529, 0]
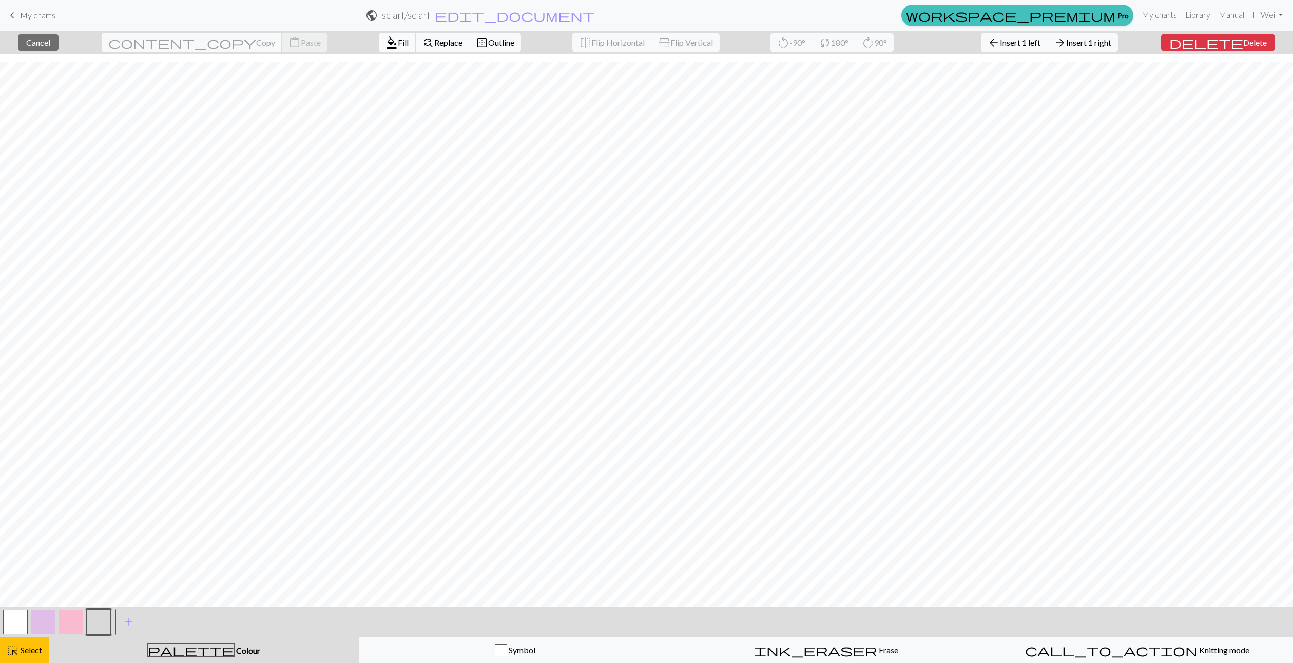
click at [389, 41] on span "format_color_fill" at bounding box center [392, 42] width 12 height 14
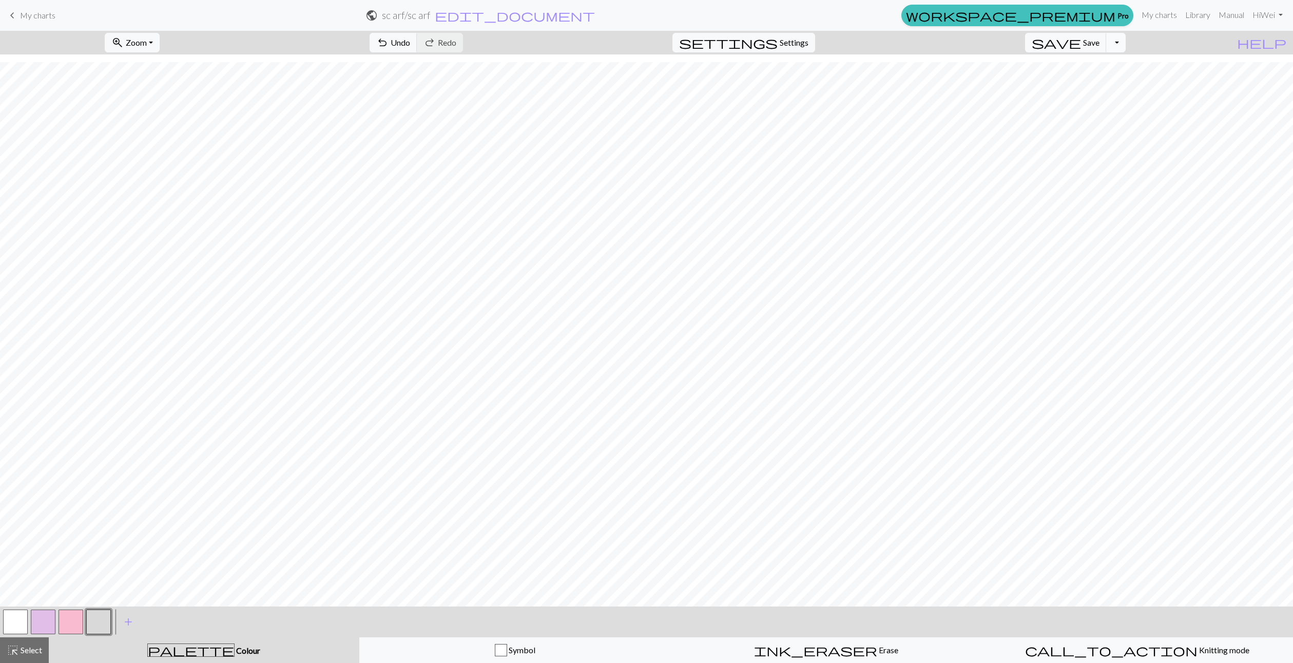
click at [1116, 37] on button "Toggle Dropdown" at bounding box center [1117, 43] width 20 height 20
click at [1264, 17] on link "Hi Wei" at bounding box center [1268, 15] width 39 height 21
click at [814, 48] on button "settings Settings" at bounding box center [744, 43] width 143 height 20
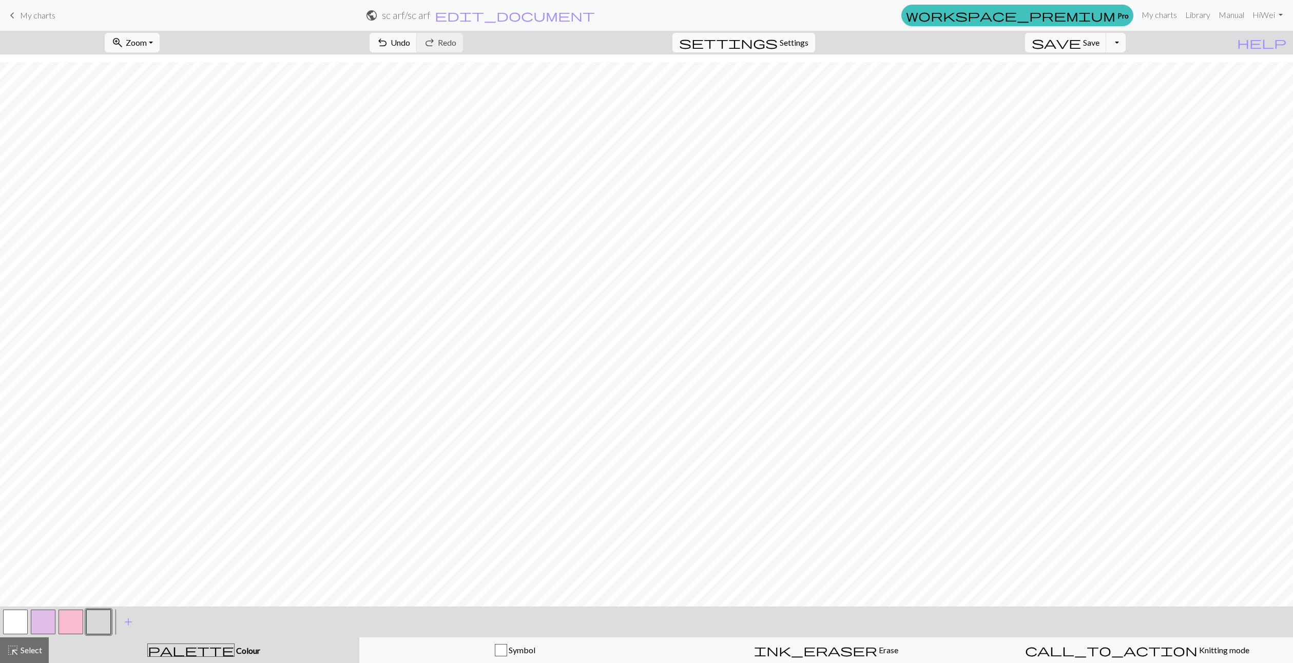
select select "aran"
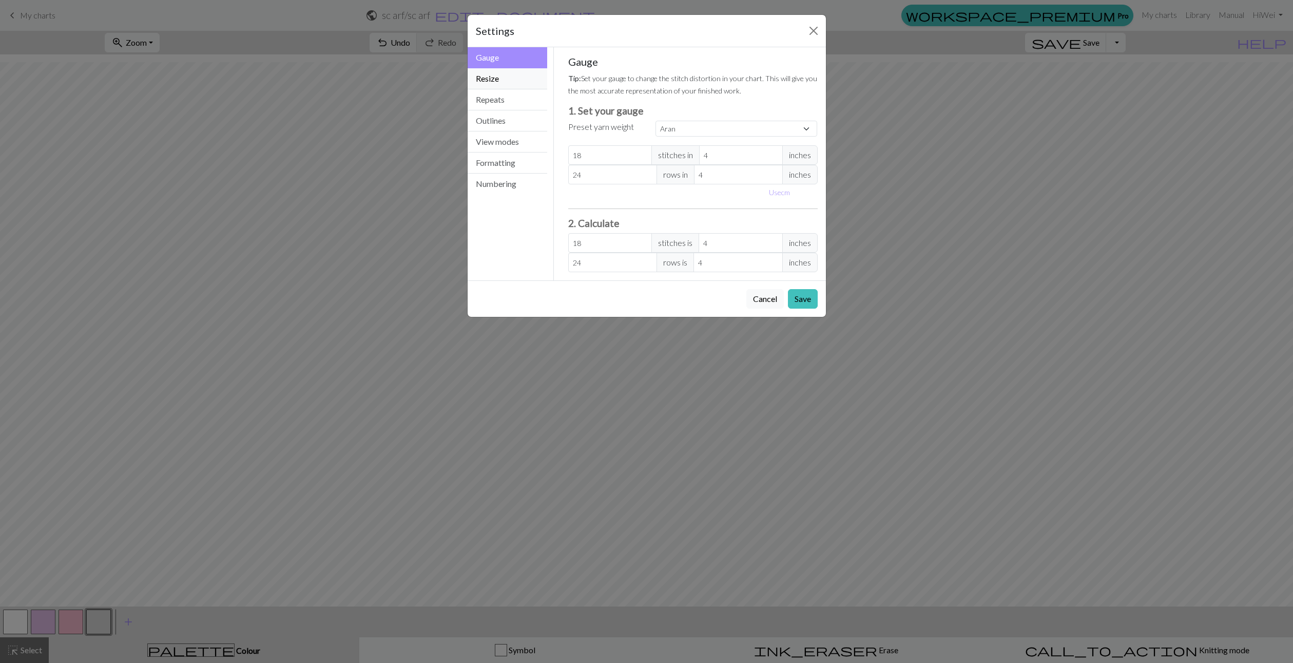
click at [490, 85] on button "Resize" at bounding box center [508, 78] width 80 height 21
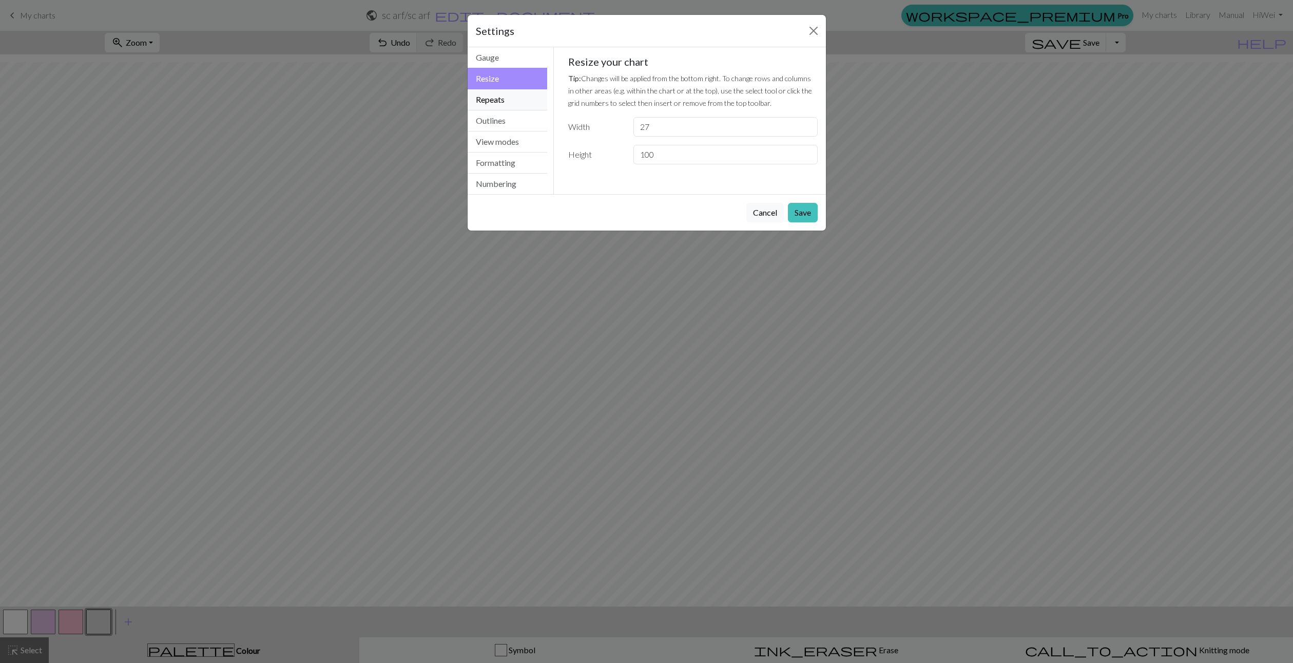
click at [492, 96] on button "Repeats" at bounding box center [508, 99] width 80 height 21
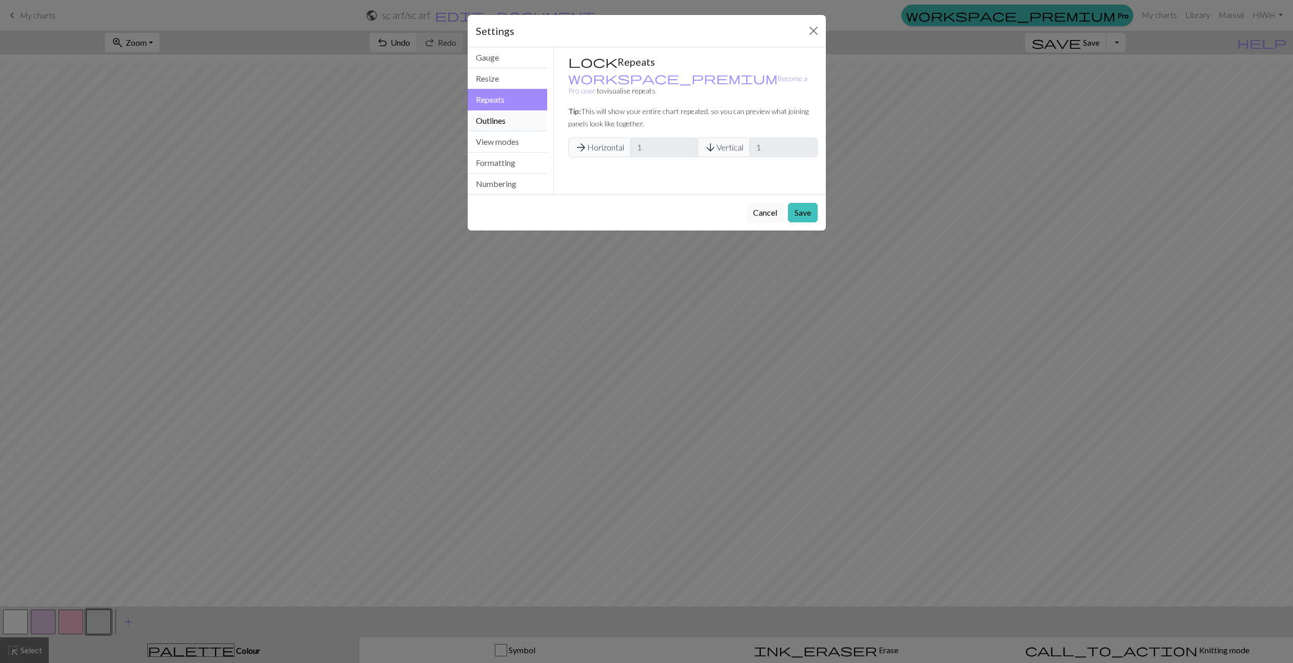
click at [503, 118] on button "Outlines" at bounding box center [508, 120] width 80 height 21
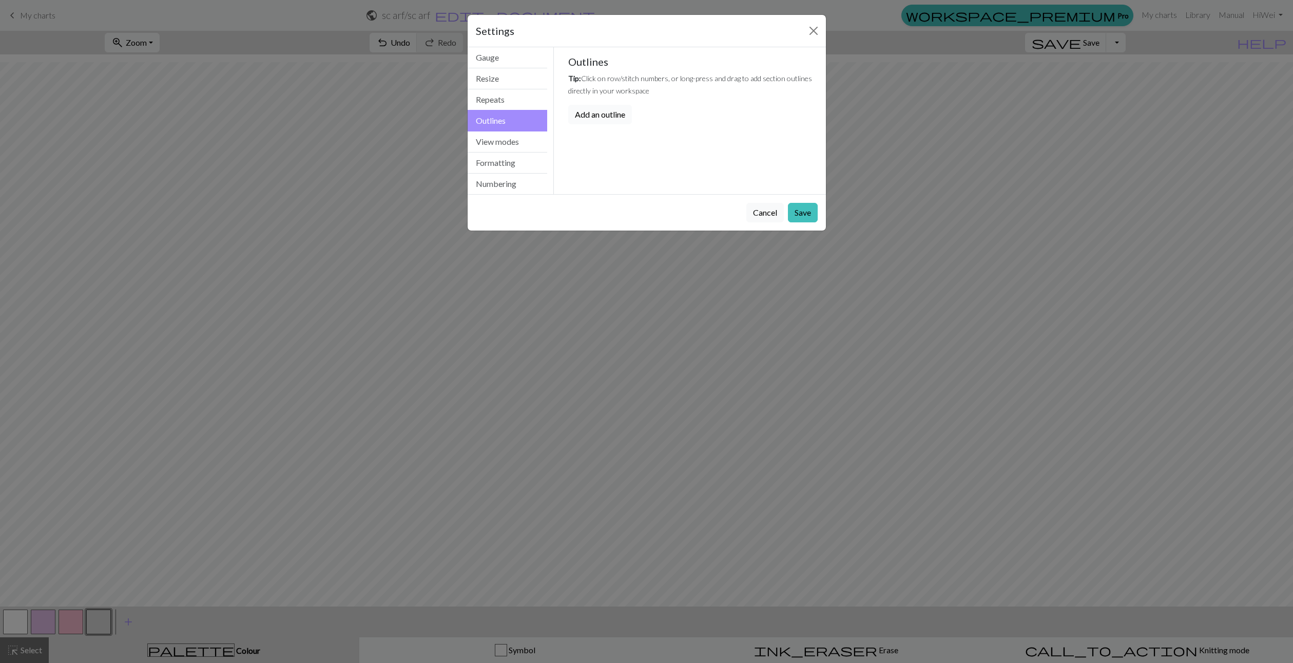
click at [598, 120] on button "Add an outline" at bounding box center [600, 115] width 64 height 20
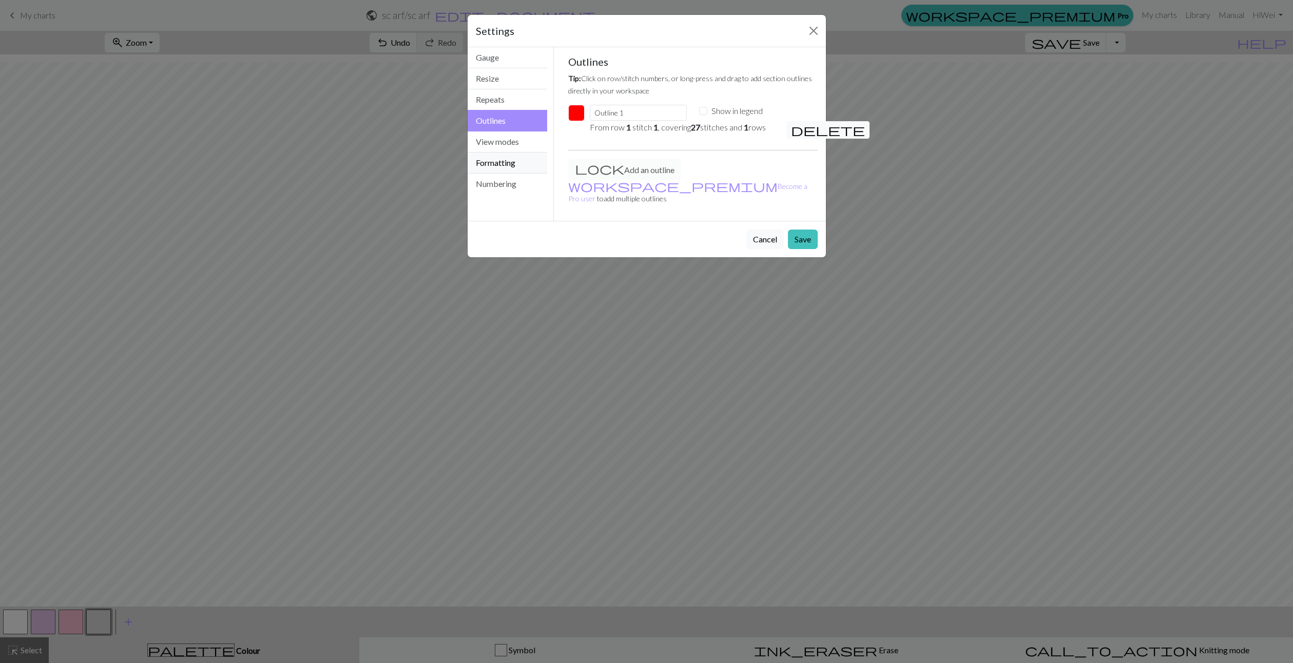
click at [516, 153] on button "Formatting" at bounding box center [508, 163] width 80 height 21
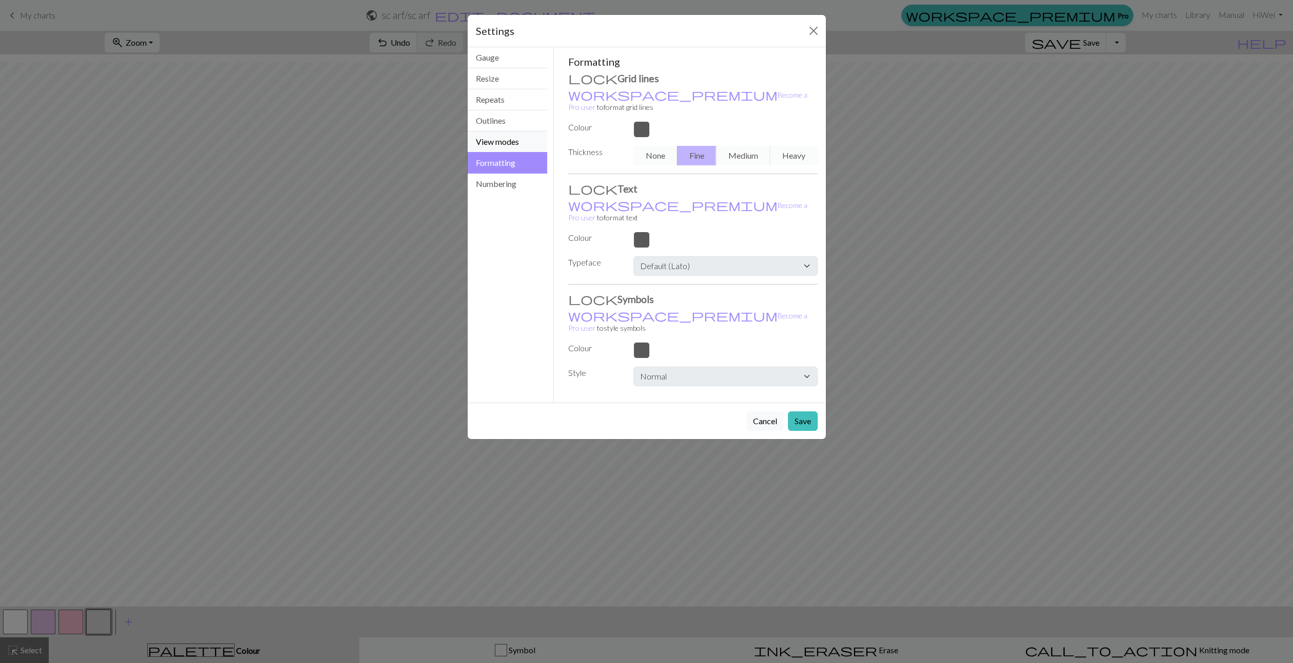
click at [514, 139] on button "View modes" at bounding box center [508, 141] width 80 height 21
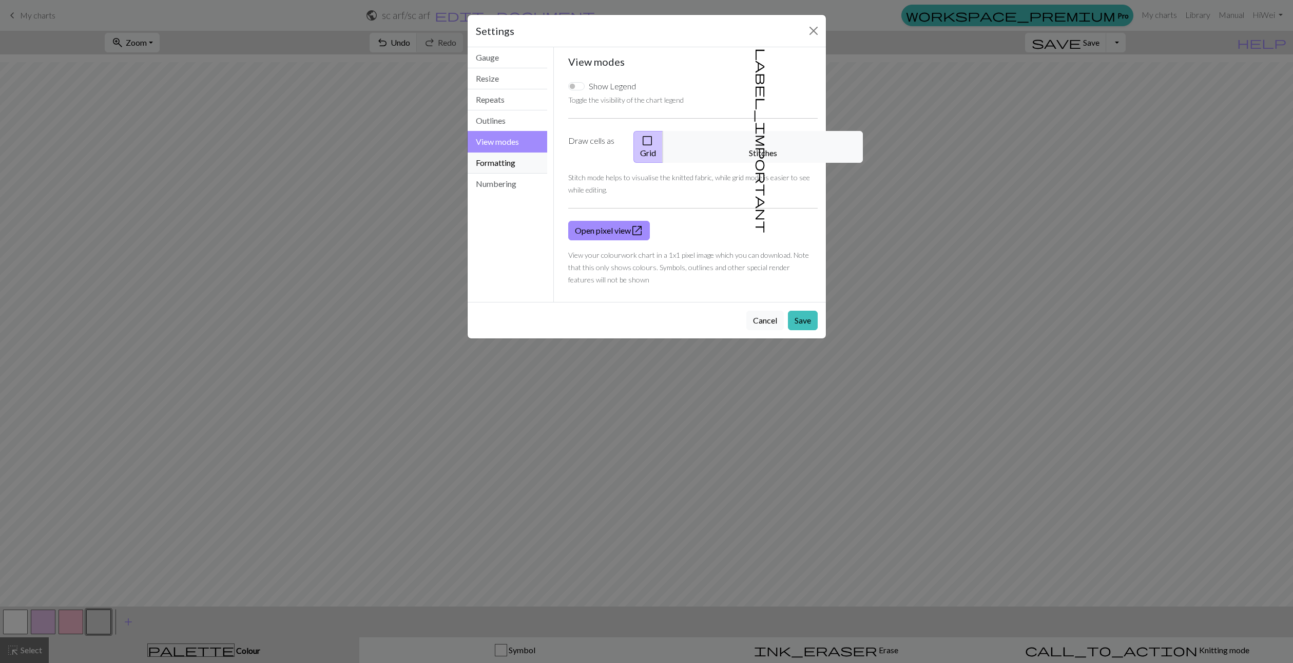
click at [506, 162] on button "Formatting" at bounding box center [508, 163] width 80 height 21
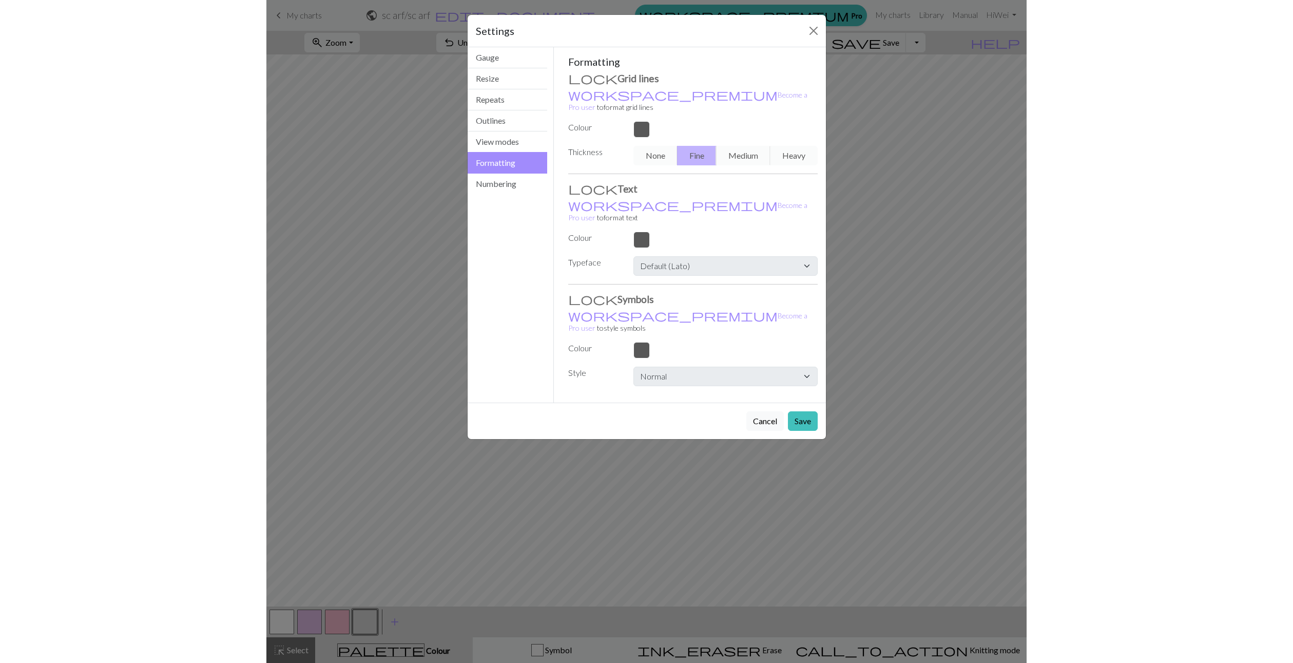
scroll to position [521, 0]
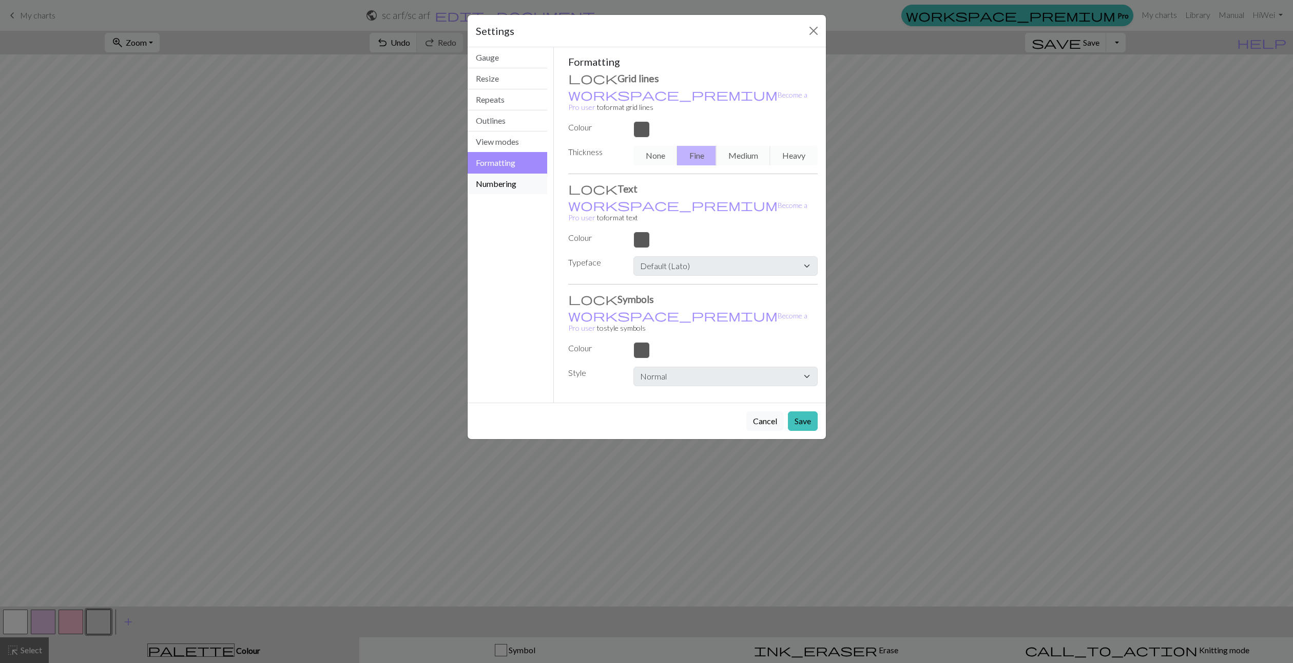
click at [506, 183] on button "Numbering" at bounding box center [508, 184] width 80 height 21
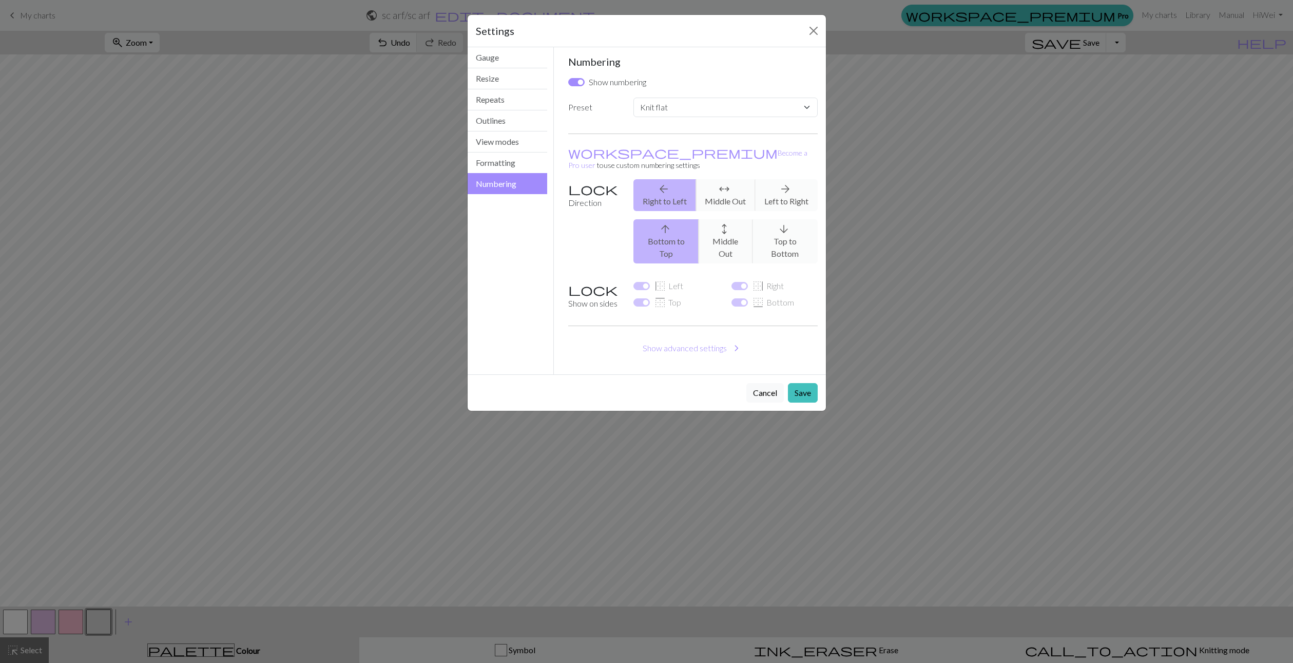
click at [721, 193] on div "arrow_back Right to Left arrows_outward Middle Out arrow_forward Left to Right" at bounding box center [725, 195] width 196 height 32
click at [721, 114] on select "Custom Knit flat Knit in the round Lace knitting Cross stitch" at bounding box center [726, 108] width 184 height 20
click at [610, 77] on label "Show numbering" at bounding box center [618, 82] width 58 height 12
click at [585, 78] on input "Show numbering" at bounding box center [576, 82] width 16 height 8
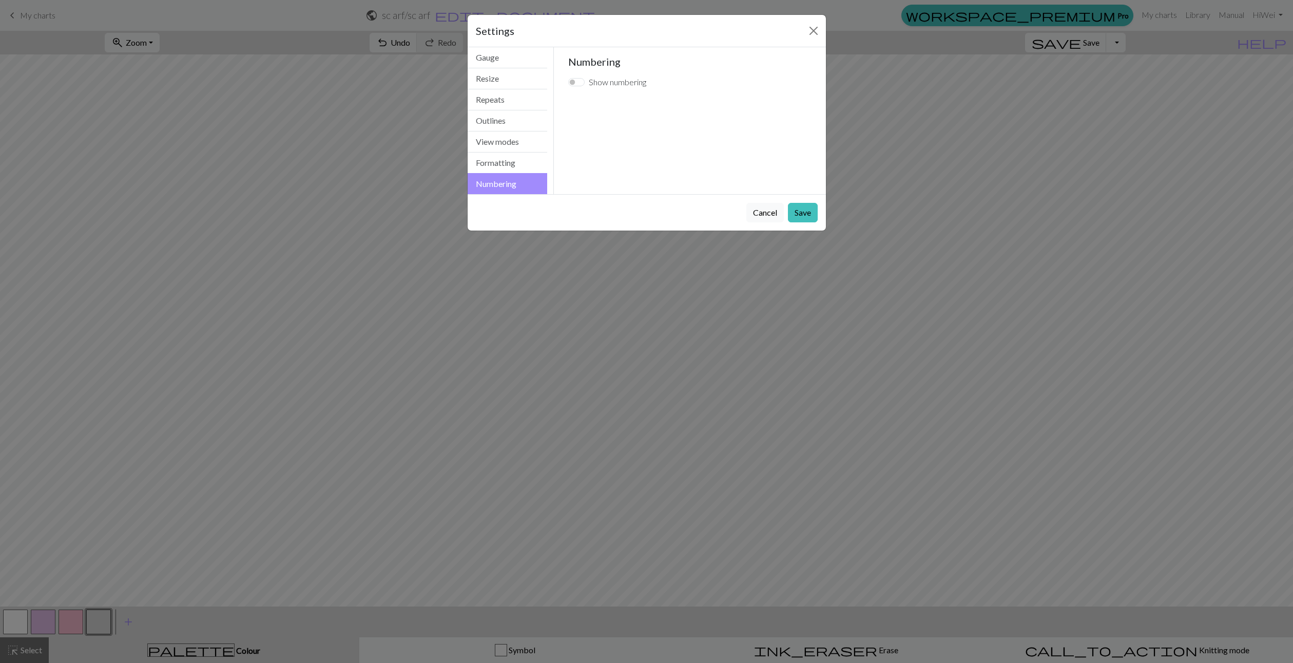
click at [610, 77] on label "Show numbering" at bounding box center [618, 82] width 58 height 12
click at [585, 78] on input "Show numbering" at bounding box center [576, 82] width 16 height 8
checkbox input "true"
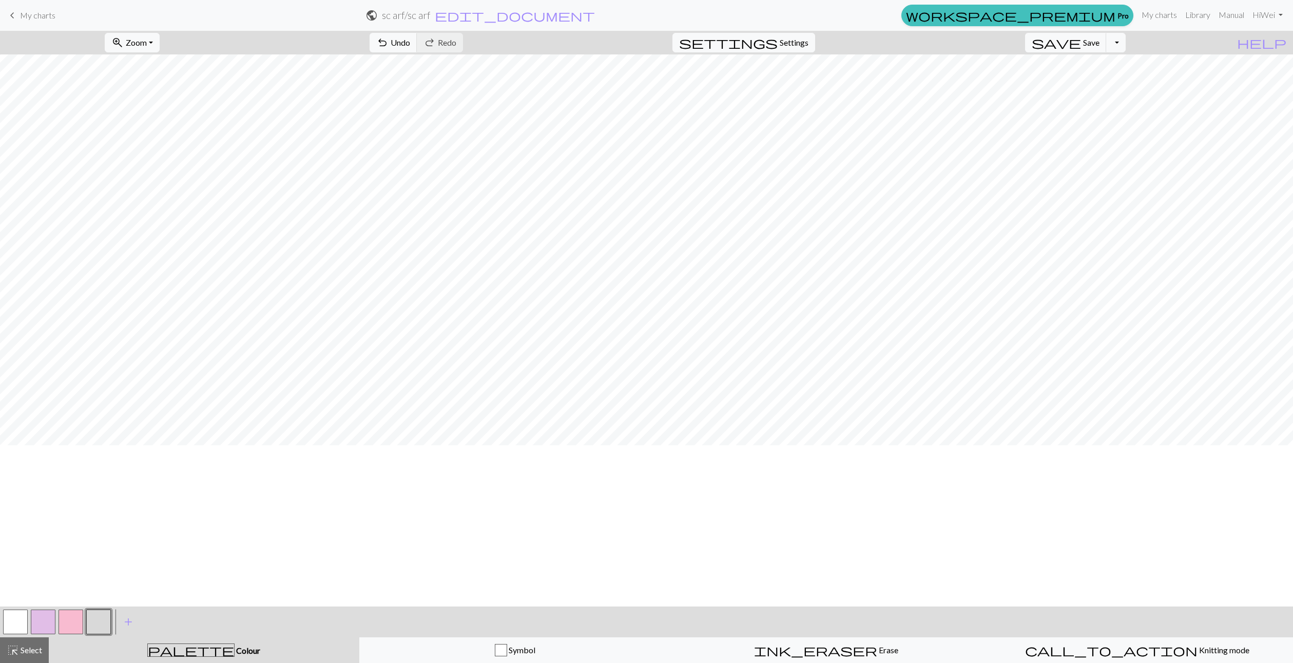
scroll to position [0, 0]
click at [766, 52] on button "settings Settings" at bounding box center [744, 43] width 143 height 20
select select "flat"
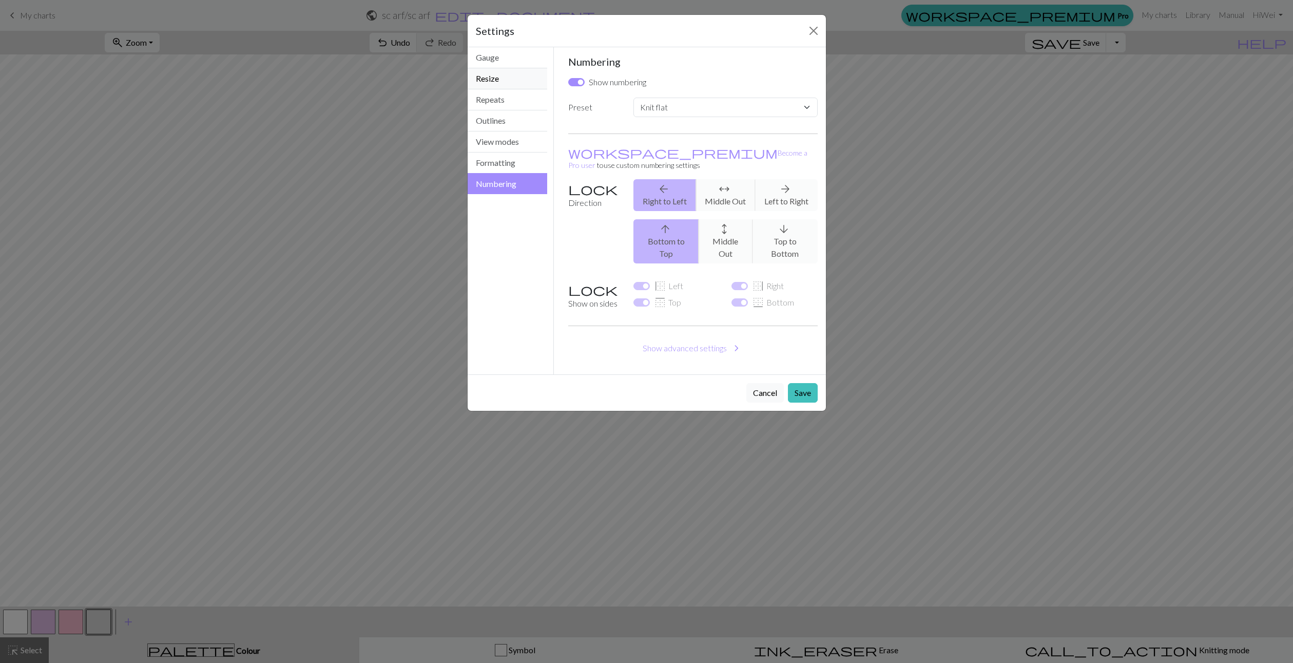
click at [510, 82] on button "Resize" at bounding box center [508, 78] width 80 height 21
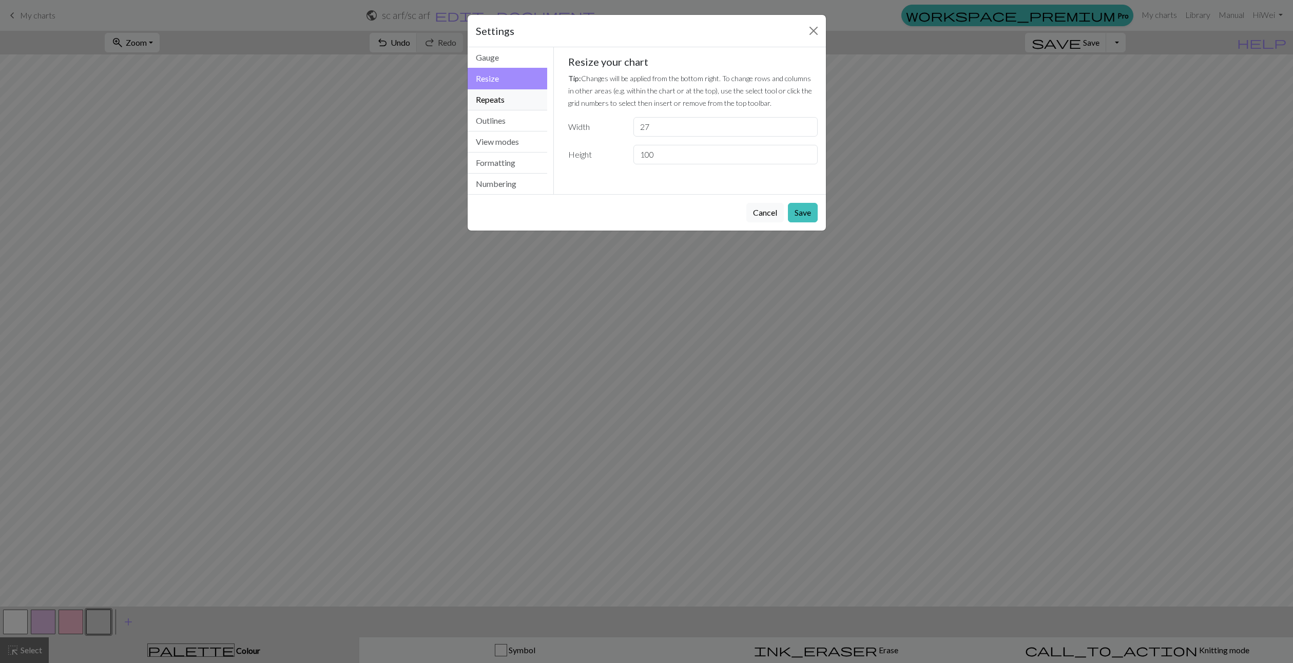
click at [508, 97] on button "Repeats" at bounding box center [508, 99] width 80 height 21
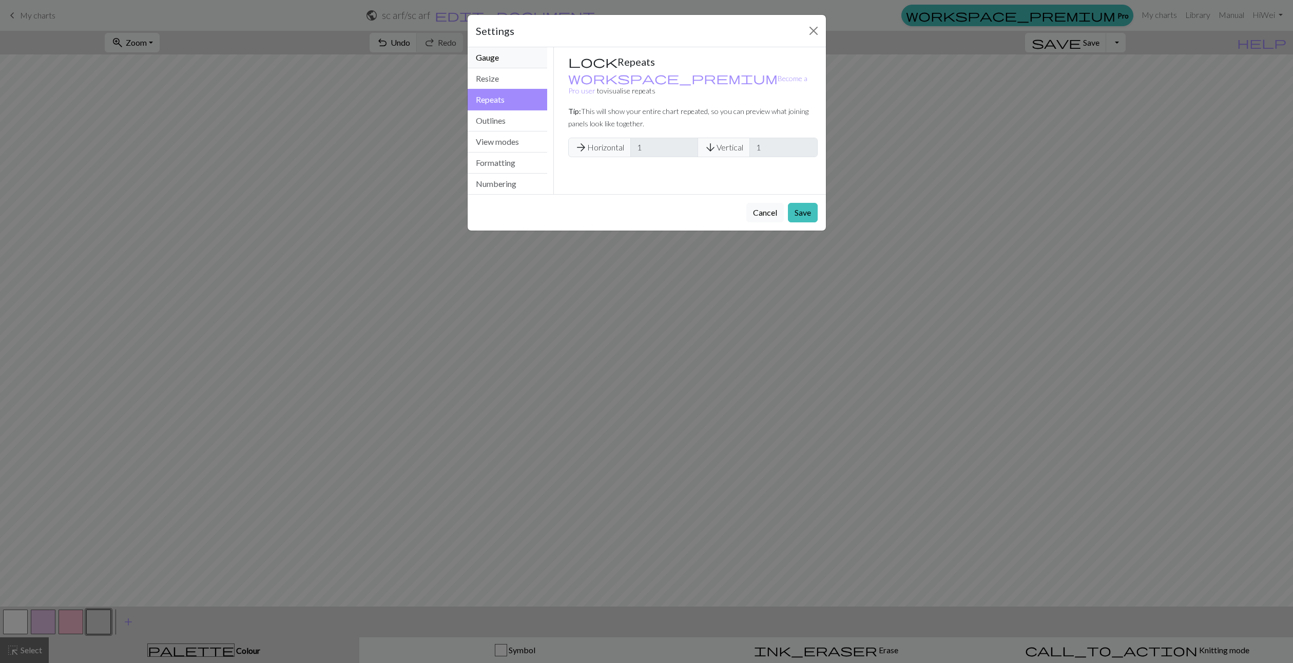
click at [512, 61] on button "Gauge" at bounding box center [508, 57] width 80 height 21
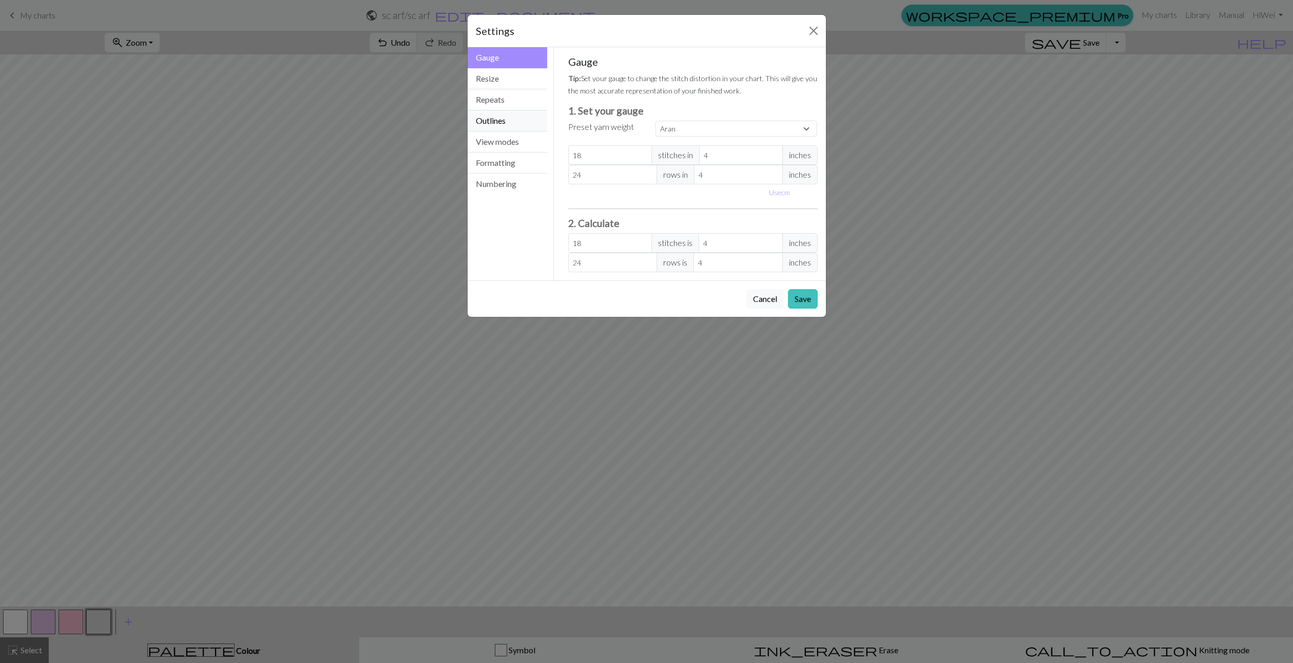
click at [499, 126] on button "Outlines" at bounding box center [508, 120] width 80 height 21
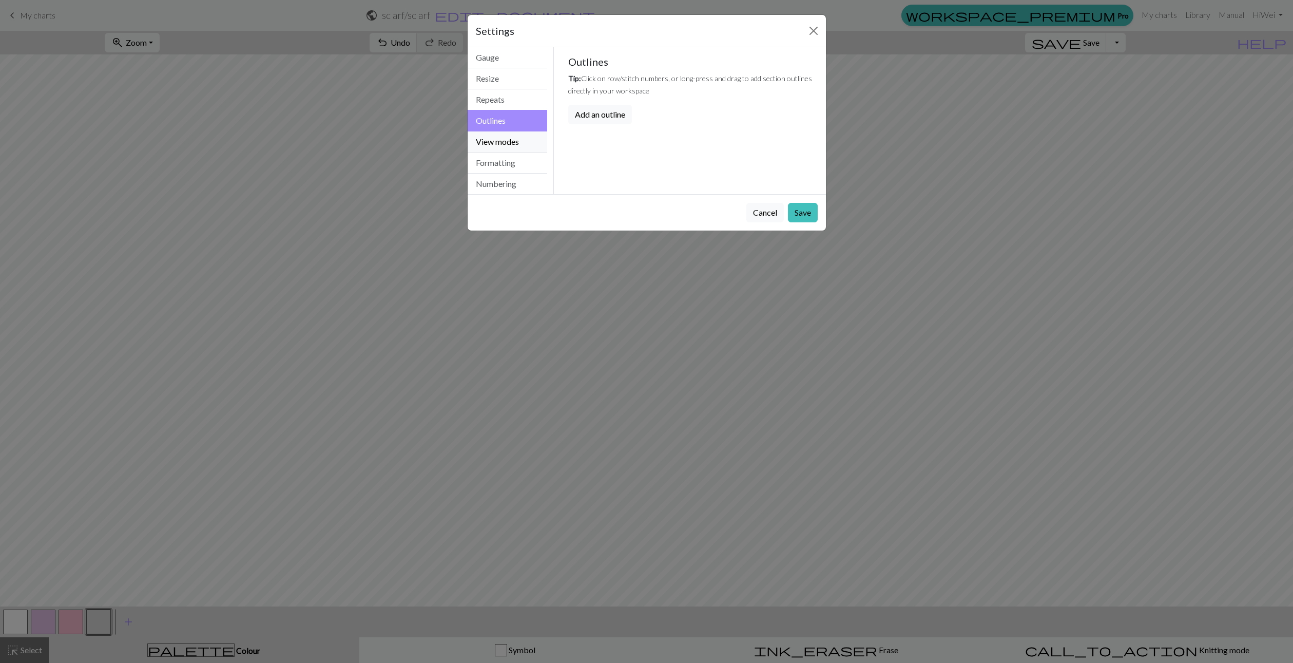
click at [494, 146] on button "View modes" at bounding box center [508, 141] width 80 height 21
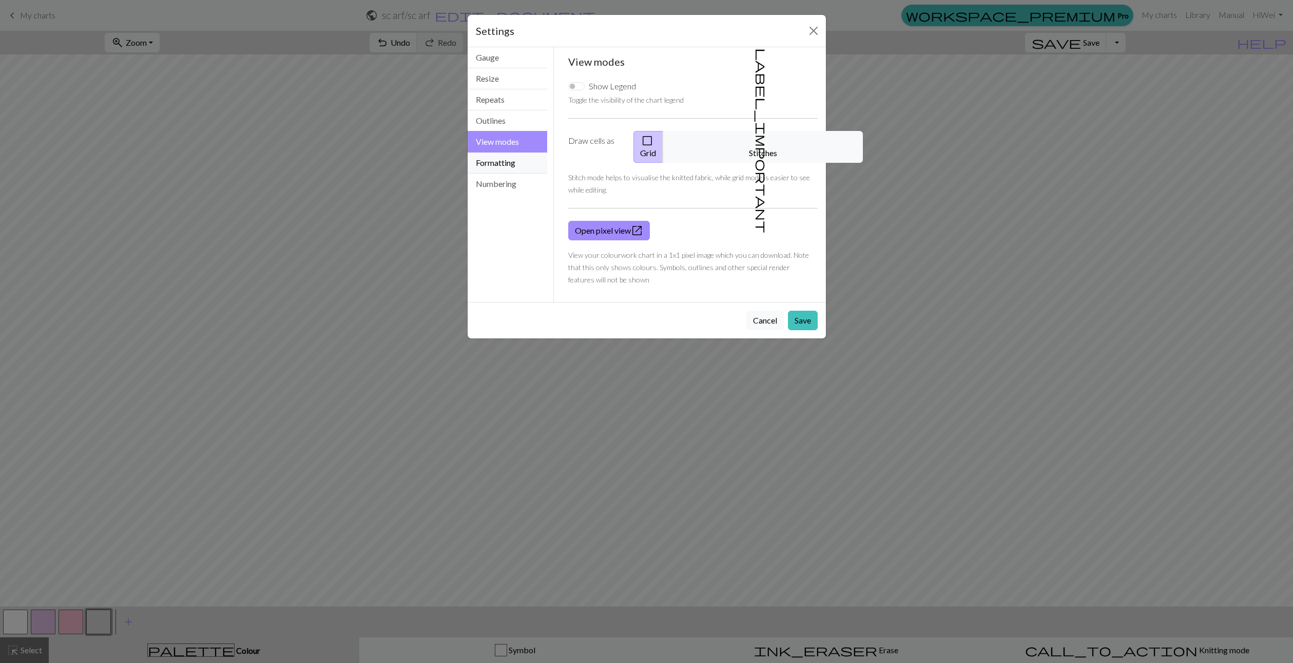
click at [492, 160] on button "Formatting" at bounding box center [508, 163] width 80 height 21
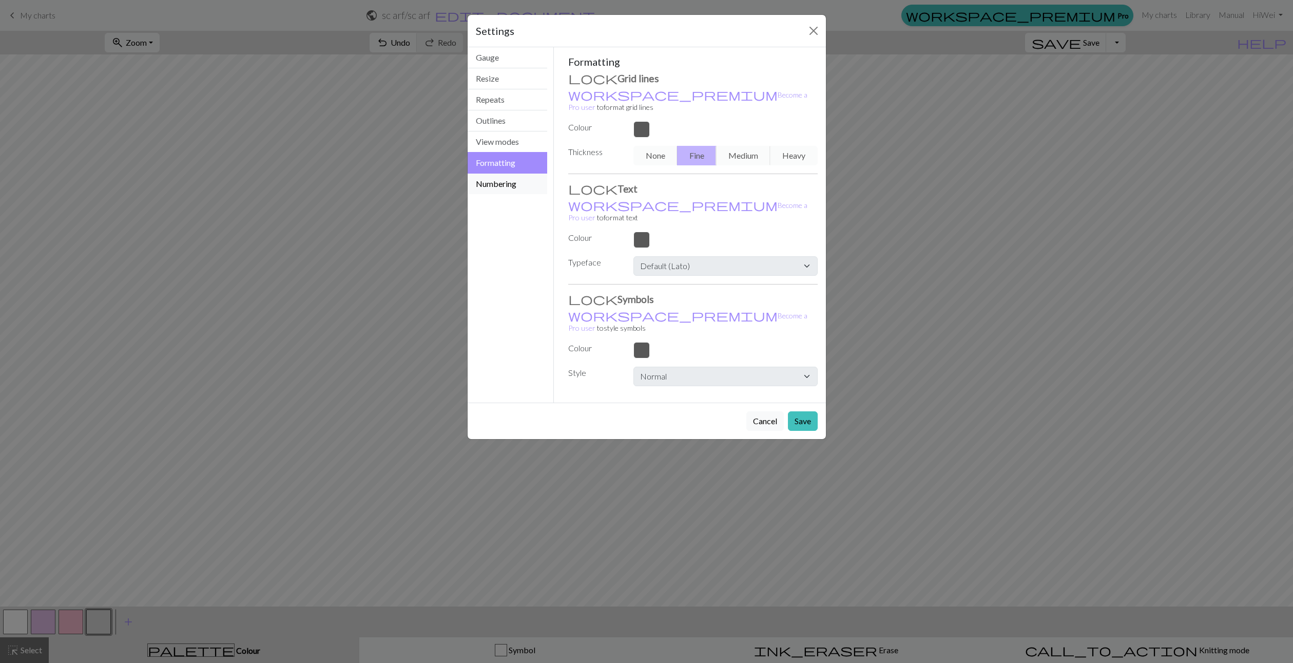
click at [490, 179] on button "Numbering" at bounding box center [508, 184] width 80 height 21
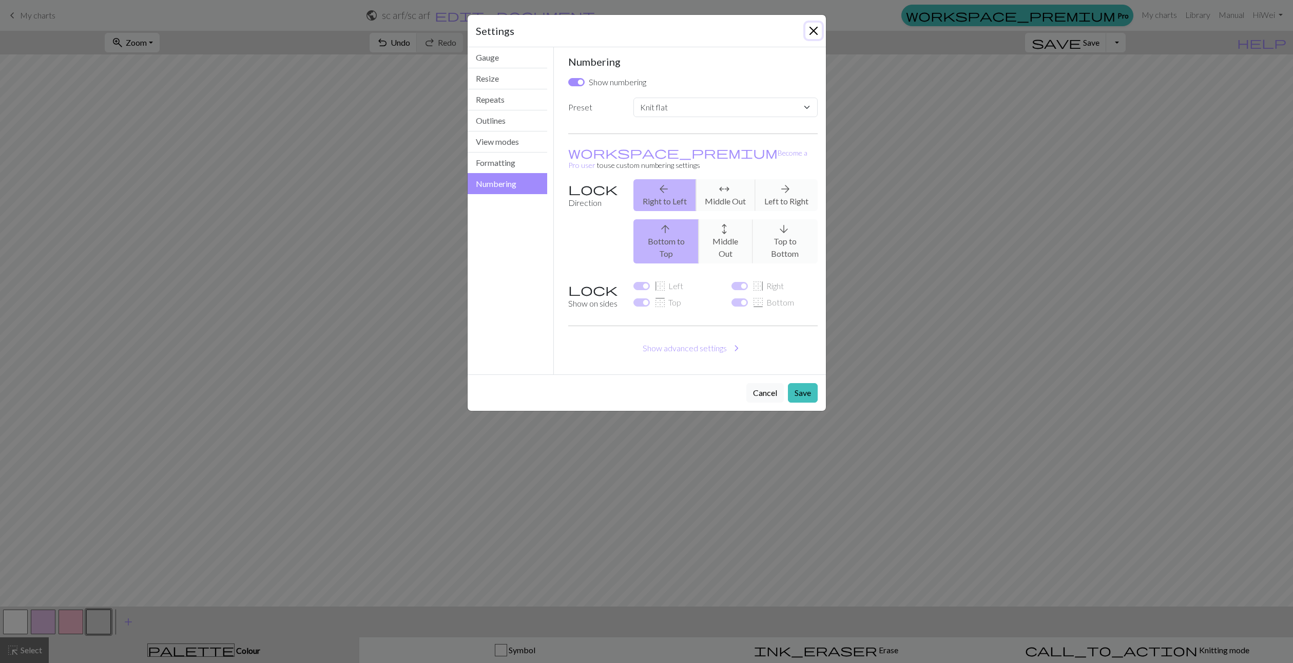
click at [809, 29] on button "Close" at bounding box center [814, 31] width 16 height 16
